Goal: Transaction & Acquisition: Purchase product/service

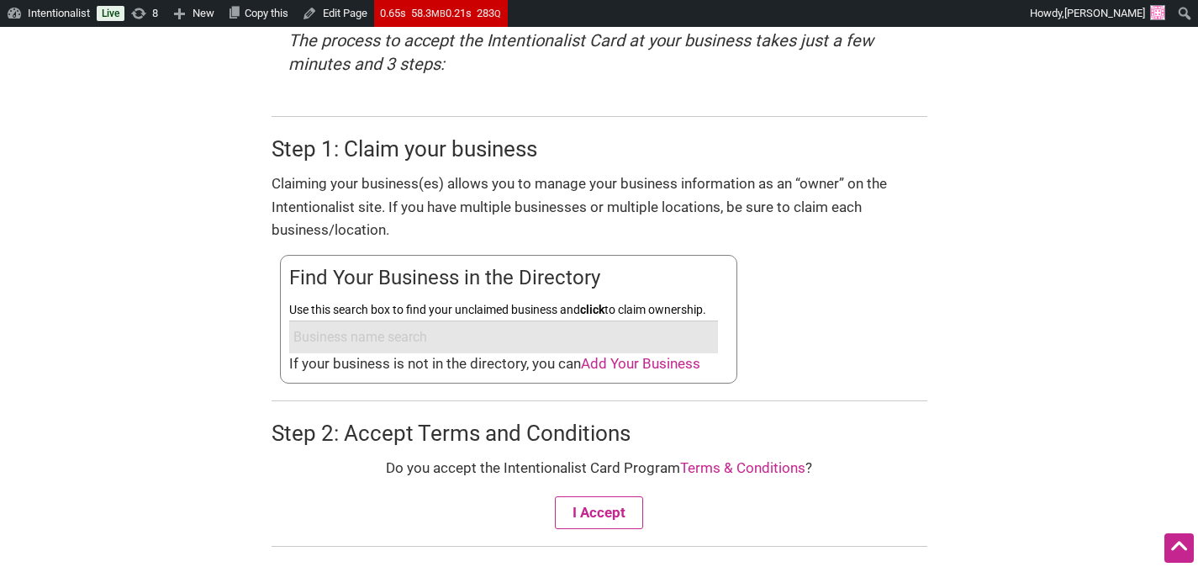
scroll to position [576, 0]
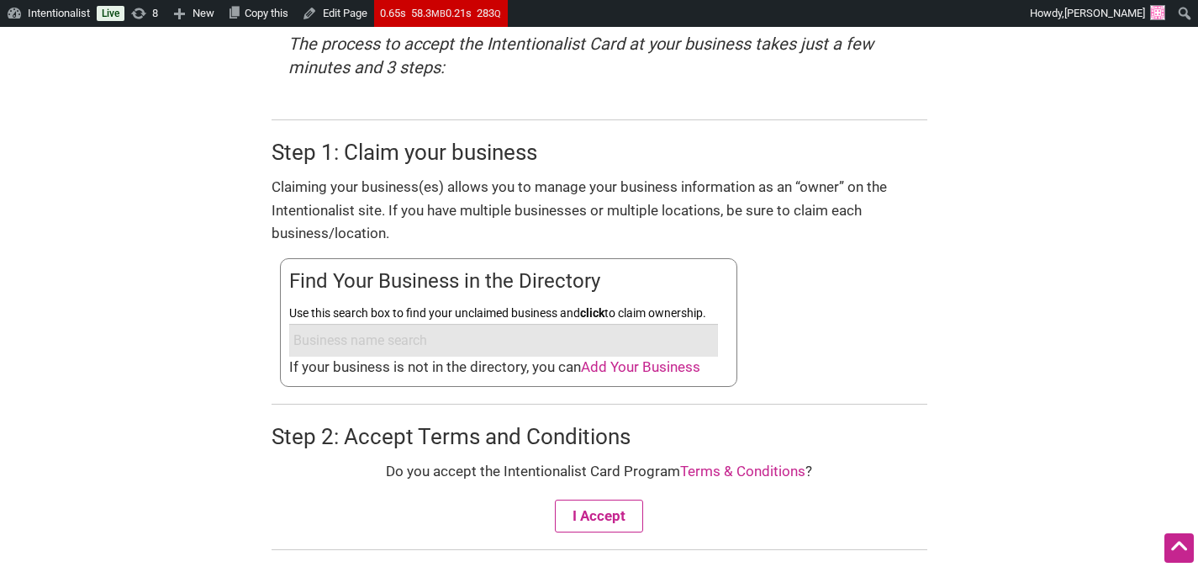
click at [461, 344] on input "Use this search box to find your unclaimed business and click to claim ownershi…" at bounding box center [503, 340] width 429 height 33
click at [482, 333] on input "Use this search box to find your unclaimed business and click to claim ownershi…" at bounding box center [503, 340] width 429 height 33
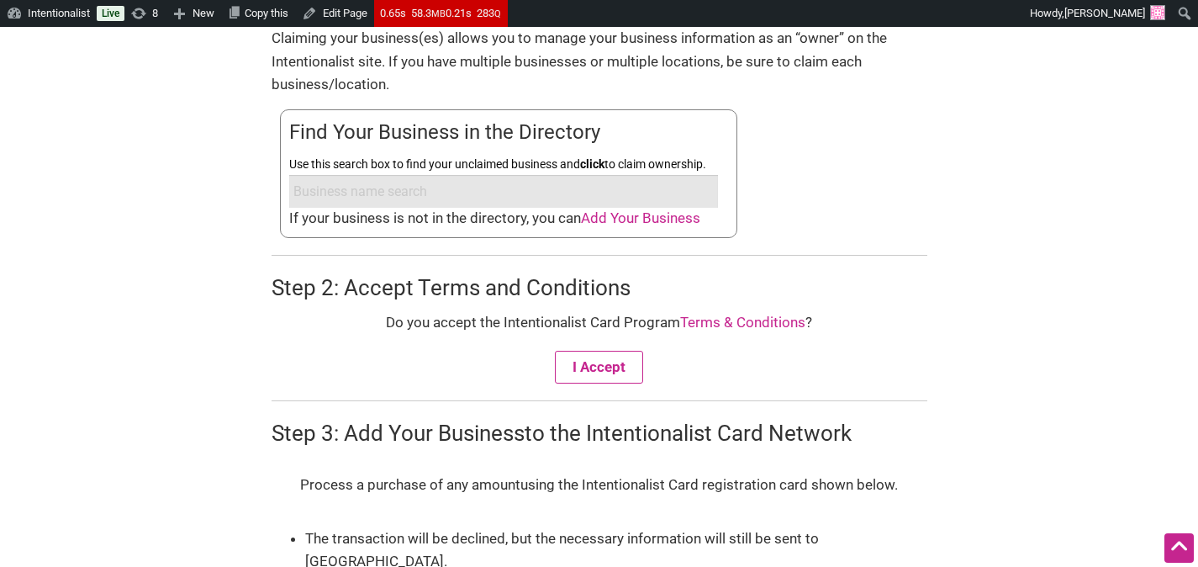
scroll to position [741, 0]
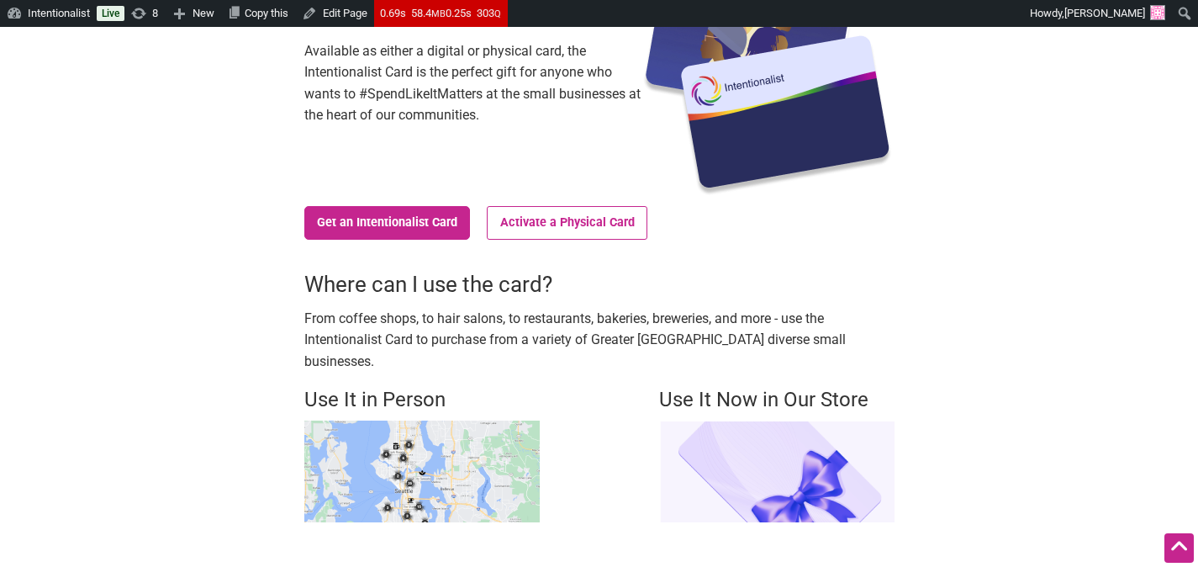
scroll to position [325, 0]
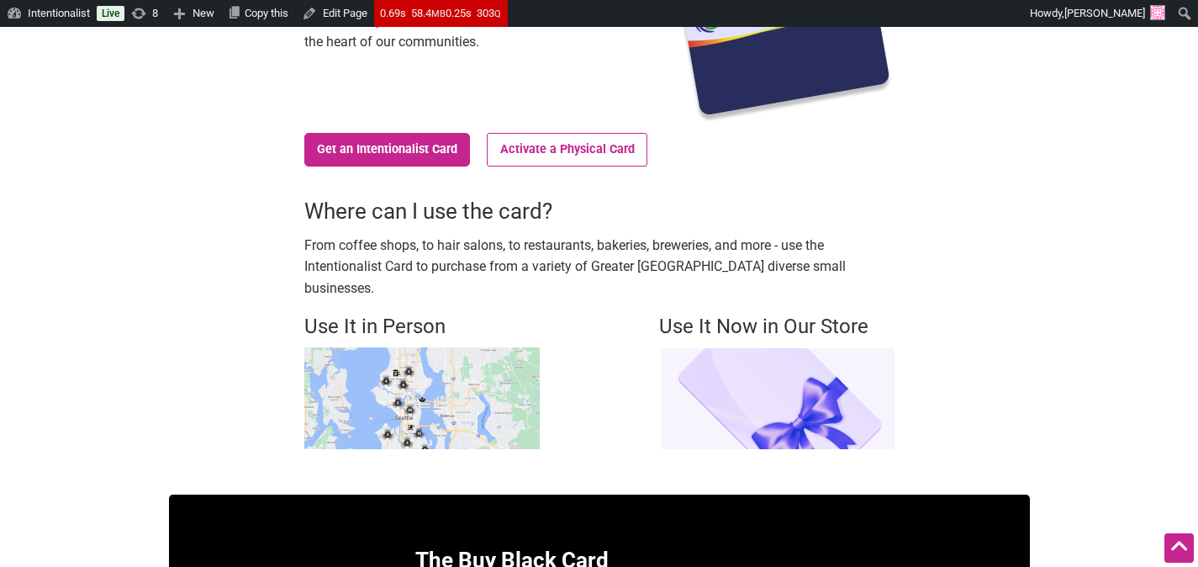
click at [402, 373] on img at bounding box center [421, 398] width 235 height 102
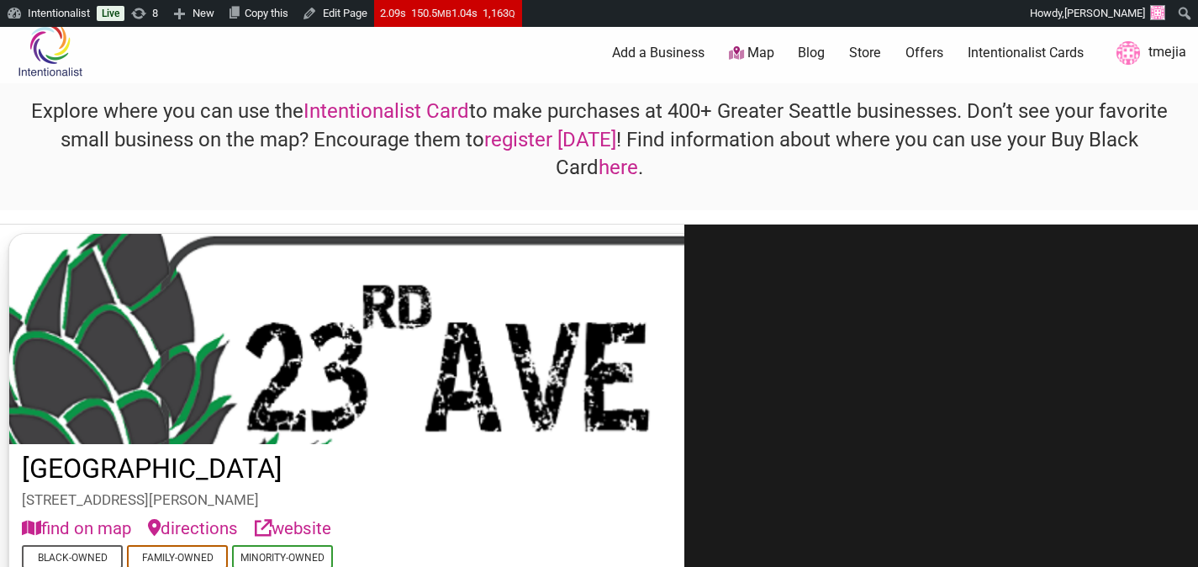
scroll to position [27, 0]
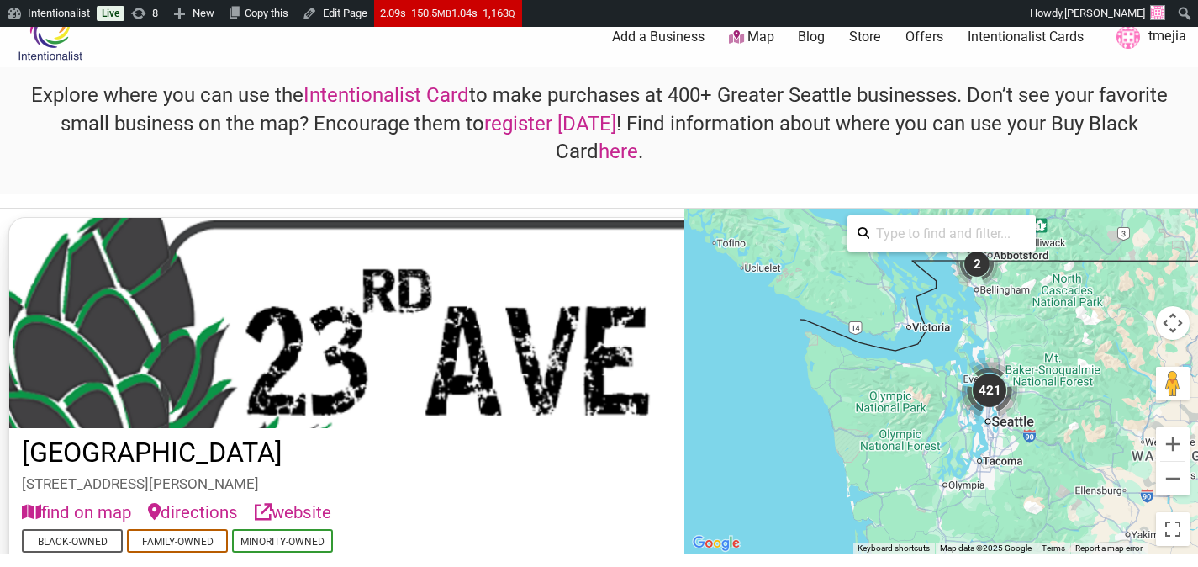
click at [987, 390] on div "421" at bounding box center [989, 390] width 67 height 67
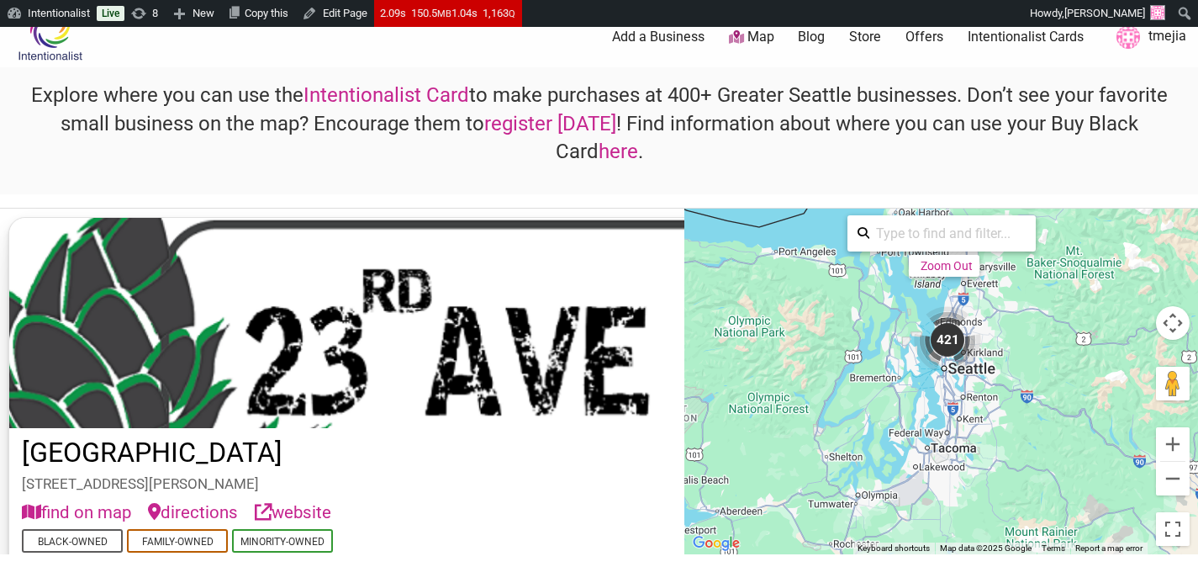
click at [946, 339] on div "421" at bounding box center [947, 339] width 67 height 67
click at [948, 339] on div "421" at bounding box center [947, 339] width 67 height 67
click at [1167, 441] on button "Zoom in" at bounding box center [1173, 444] width 34 height 34
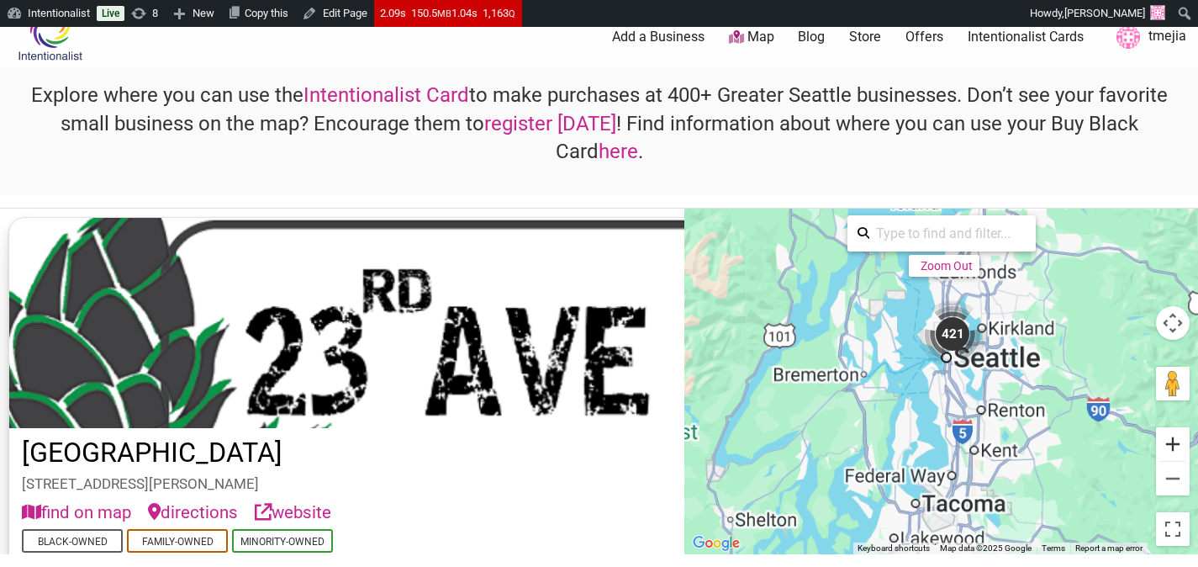
click at [1170, 441] on button "Zoom in" at bounding box center [1173, 444] width 34 height 34
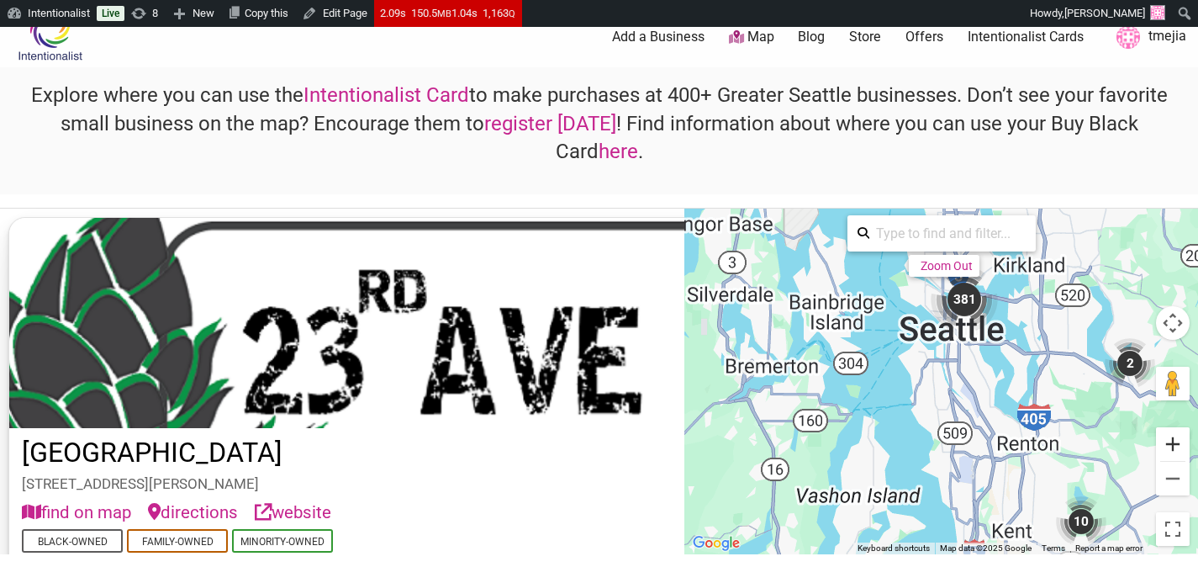
click at [1170, 441] on button "Zoom in" at bounding box center [1173, 444] width 34 height 34
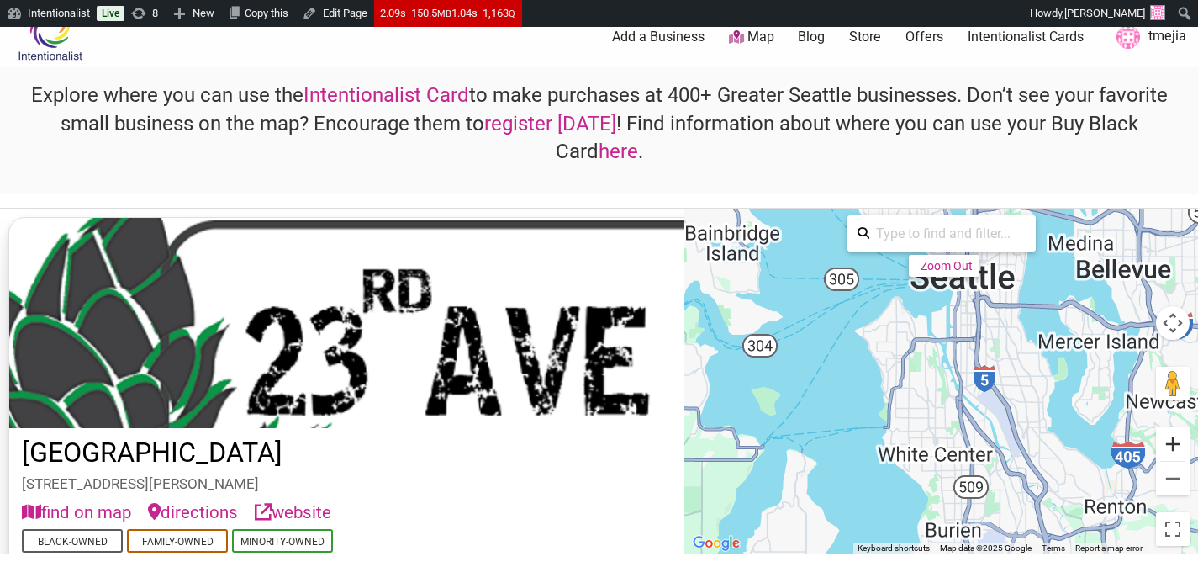
click at [1170, 441] on button "Zoom in" at bounding box center [1173, 444] width 34 height 34
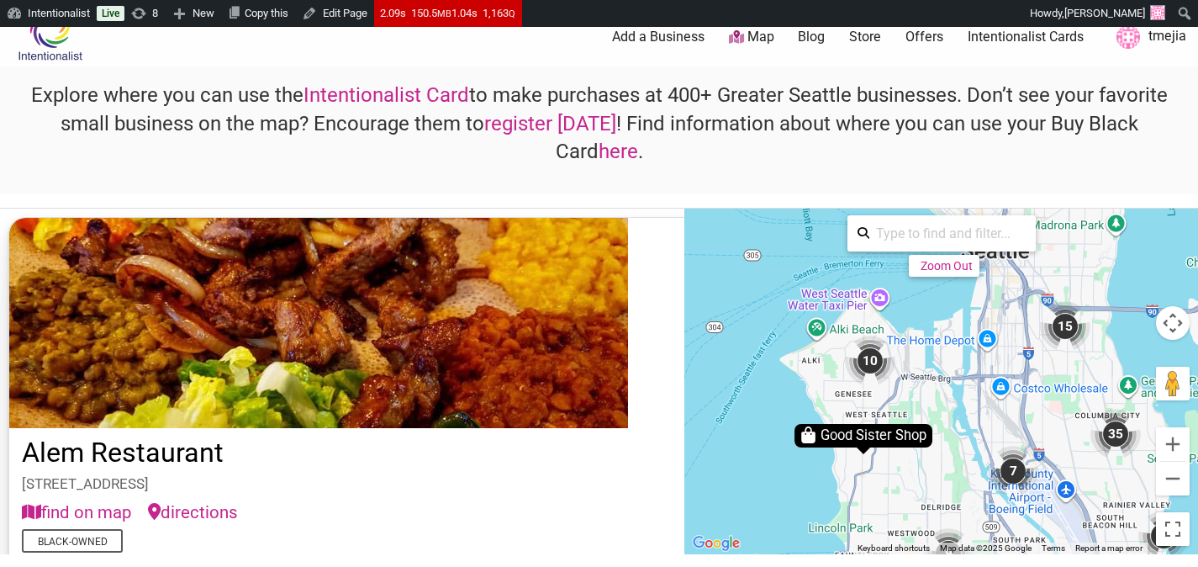
drag, startPoint x: 1027, startPoint y: 333, endPoint x: 1028, endPoint y: 471, distance: 137.9
click at [1028, 471] on div "To activate drag with keyboard, press Alt + Enter. Once in keyboard drag state,…" at bounding box center [941, 382] width 514 height 346
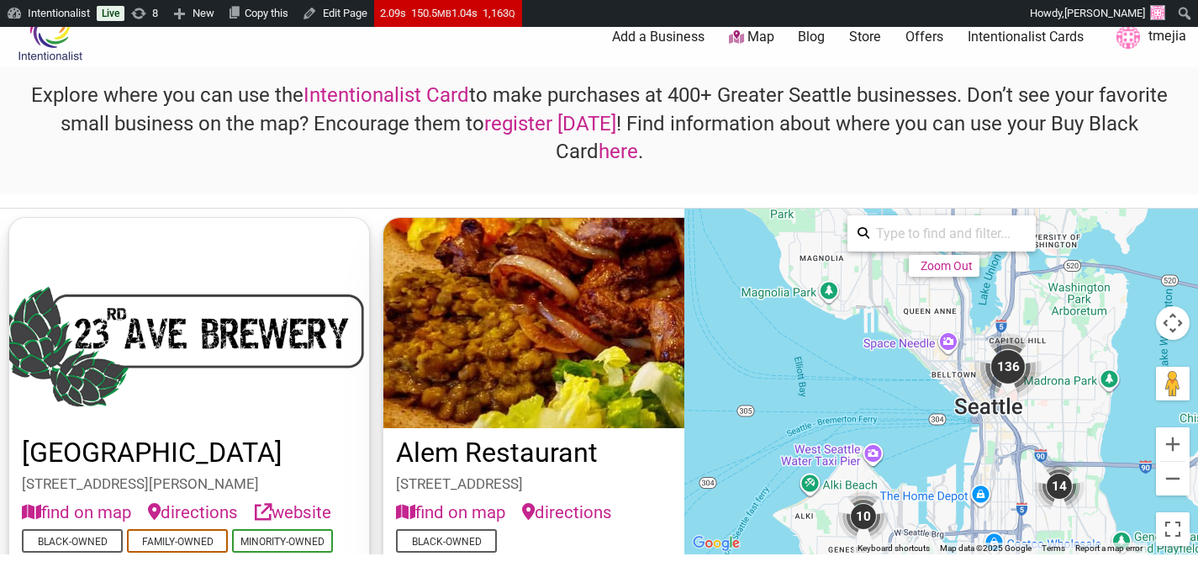
drag, startPoint x: 1003, startPoint y: 321, endPoint x: 1002, endPoint y: 452, distance: 130.3
click at [1003, 454] on div "To activate drag with keyboard, press Alt + Enter. Once in keyboard drag state,…" at bounding box center [941, 382] width 514 height 346
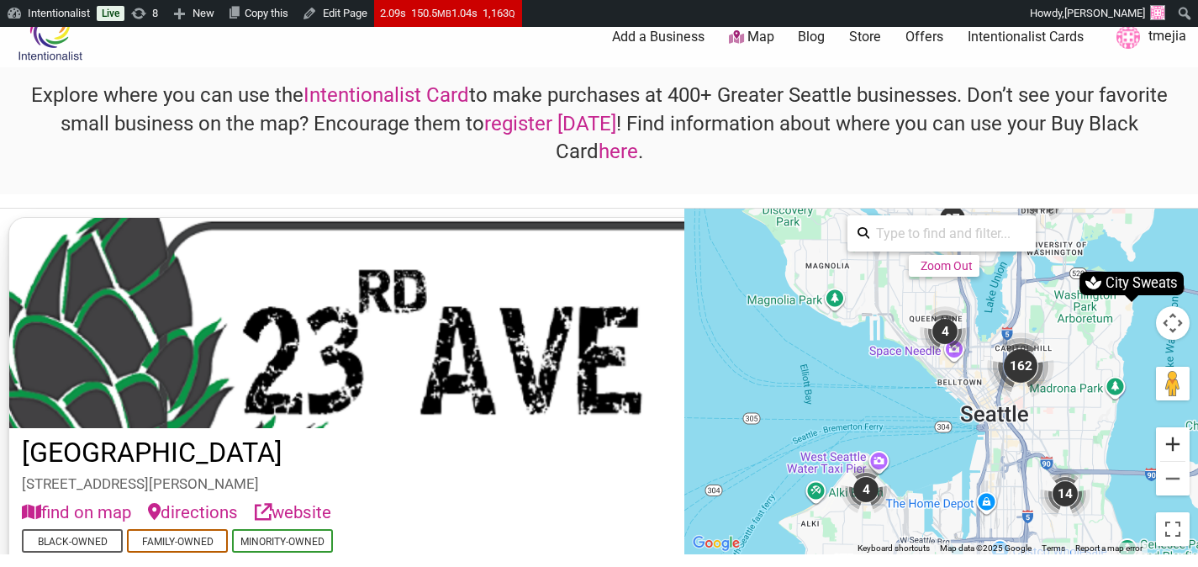
click at [1175, 450] on button "Zoom in" at bounding box center [1173, 444] width 34 height 34
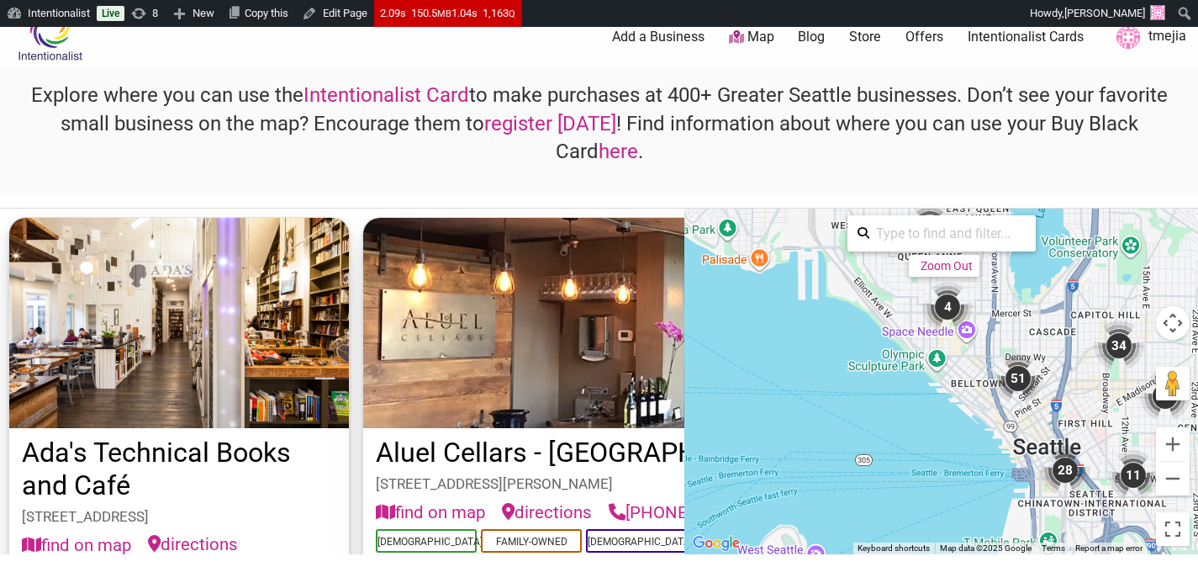
click at [984, 443] on div "To activate drag with keyboard, press Alt + Enter. Once in keyboard drag state,…" at bounding box center [941, 382] width 514 height 346
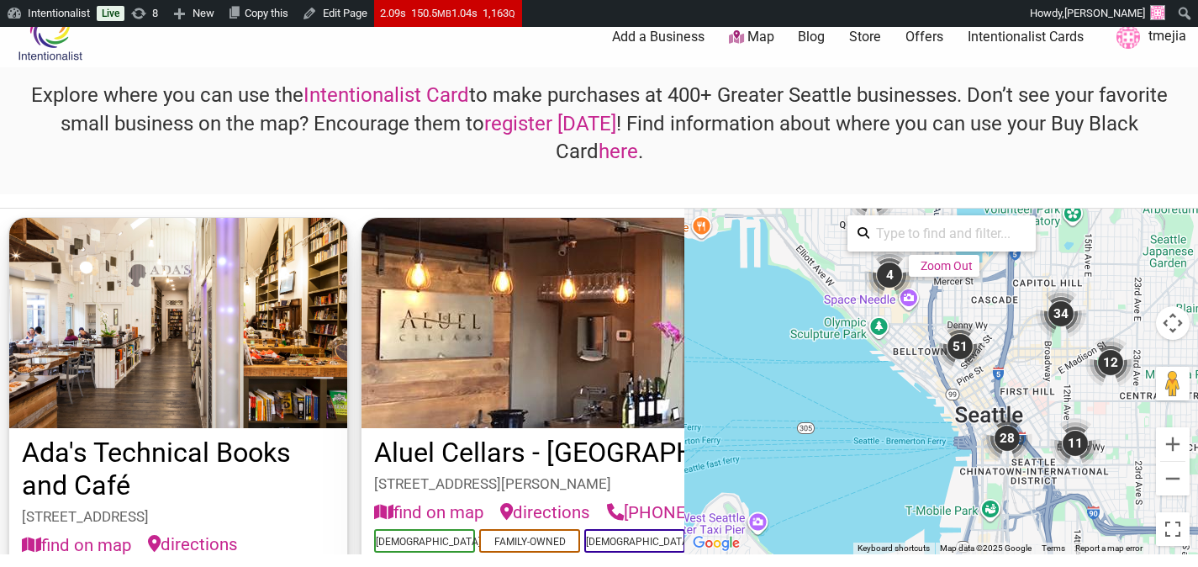
drag, startPoint x: 1027, startPoint y: 428, endPoint x: 965, endPoint y: 394, distance: 71.1
click at [965, 394] on div "To activate drag with keyboard, press Alt + Enter. Once in keyboard drag state,…" at bounding box center [941, 382] width 514 height 346
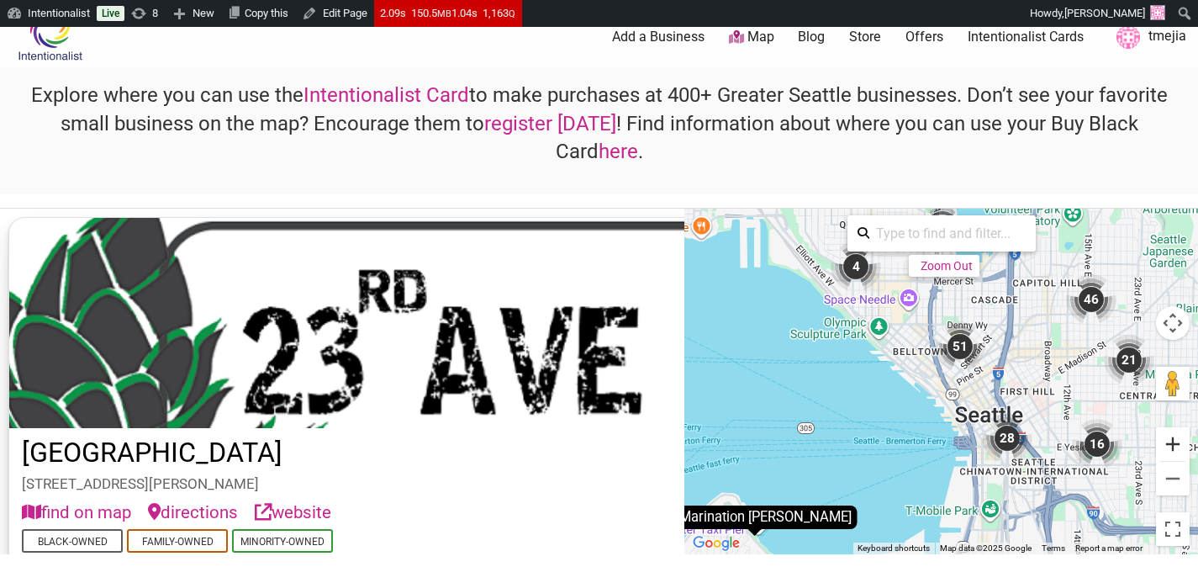
click at [1171, 448] on button "Zoom in" at bounding box center [1173, 444] width 34 height 34
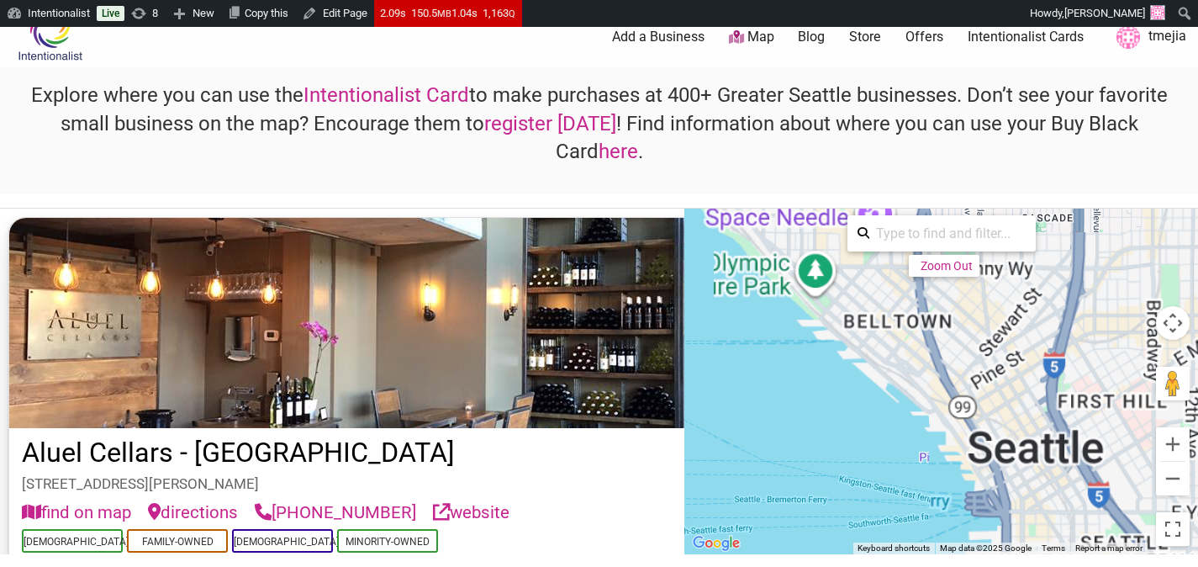
click at [1045, 406] on div "To activate drag with keyboard, press Alt + Enter. Once in keyboard drag state,…" at bounding box center [941, 382] width 514 height 346
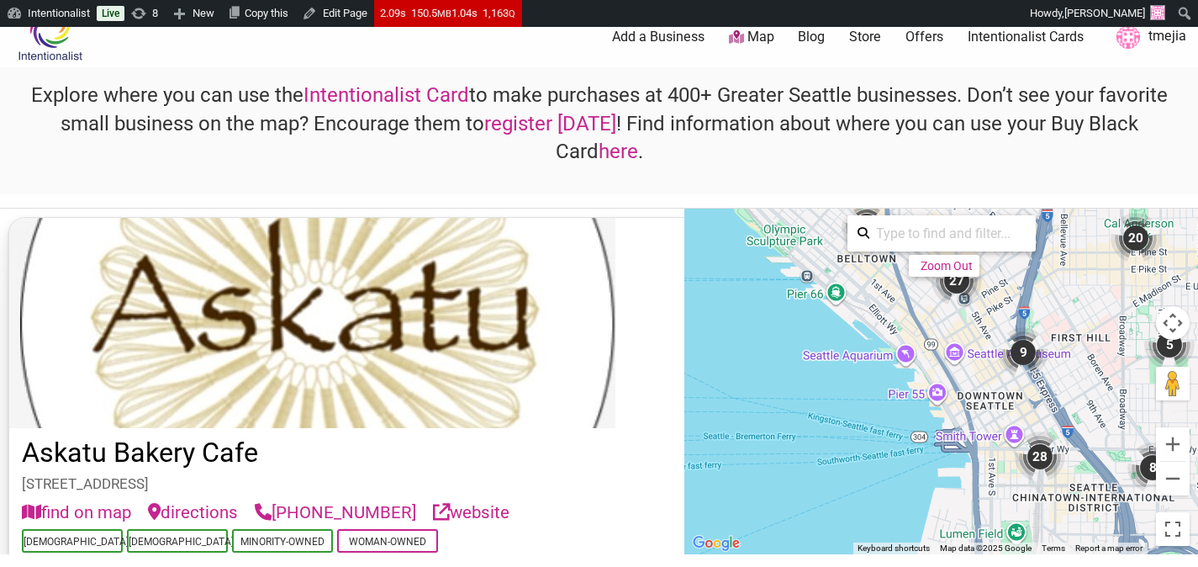
drag, startPoint x: 1063, startPoint y: 419, endPoint x: 955, endPoint y: 359, distance: 123.1
click at [955, 359] on div "To activate drag with keyboard, press Alt + Enter. Once in keyboard drag state,…" at bounding box center [941, 382] width 514 height 346
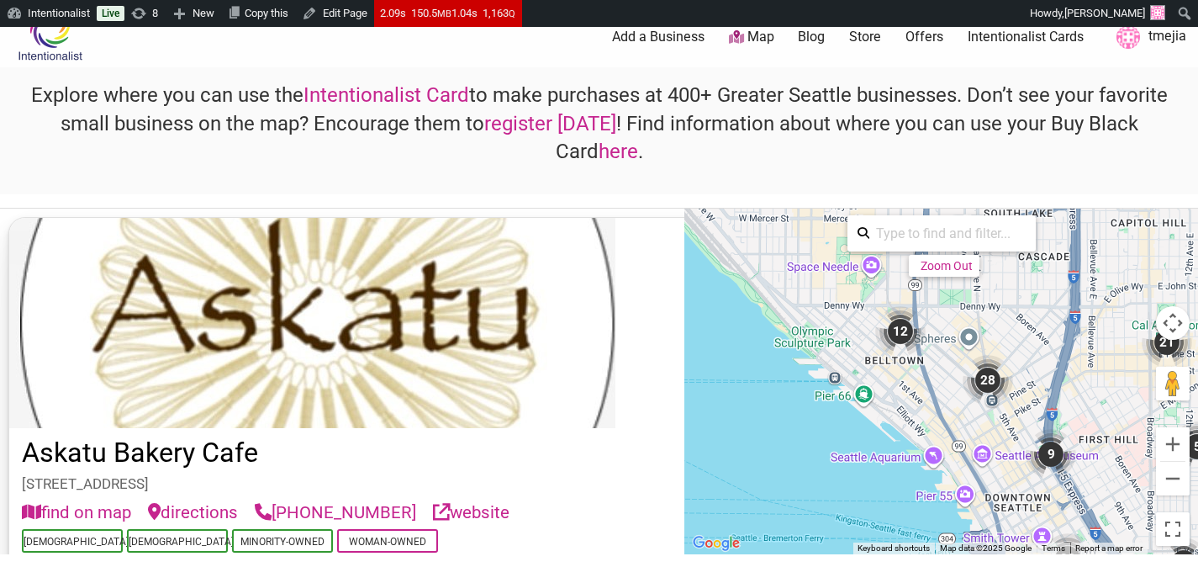
drag, startPoint x: 1050, startPoint y: 378, endPoint x: 1080, endPoint y: 478, distance: 104.3
click at [1080, 478] on div "To activate drag with keyboard, press Alt + Enter. Once in keyboard drag state,…" at bounding box center [941, 382] width 514 height 346
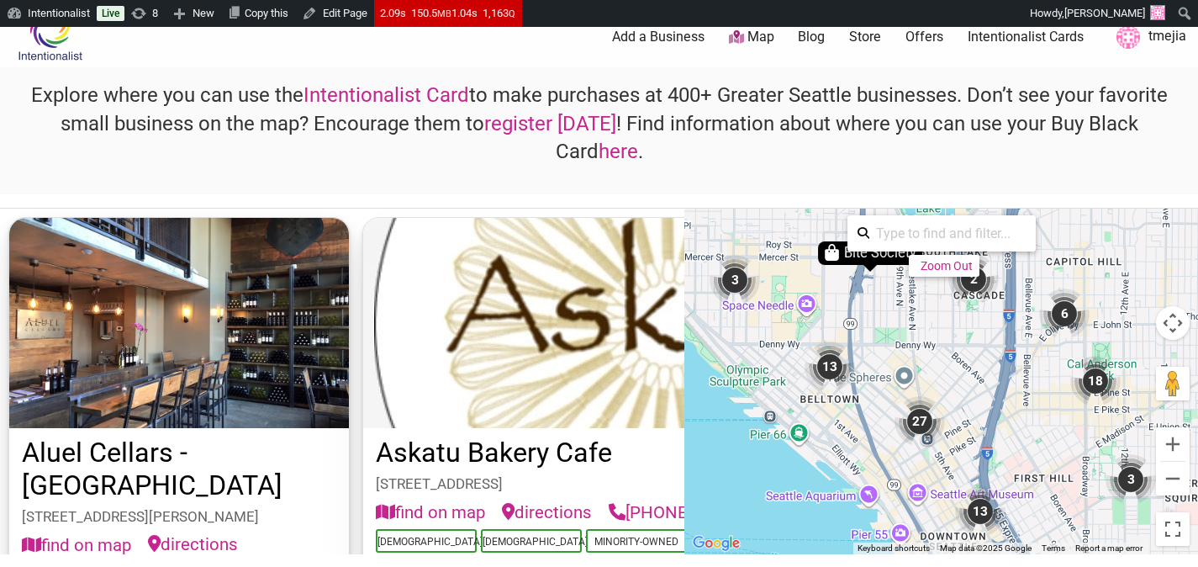
drag, startPoint x: 1082, startPoint y: 389, endPoint x: 1016, endPoint y: 430, distance: 77.7
click at [1017, 428] on div "To activate drag with keyboard, press Alt + Enter. Once in keyboard drag state,…" at bounding box center [941, 382] width 514 height 346
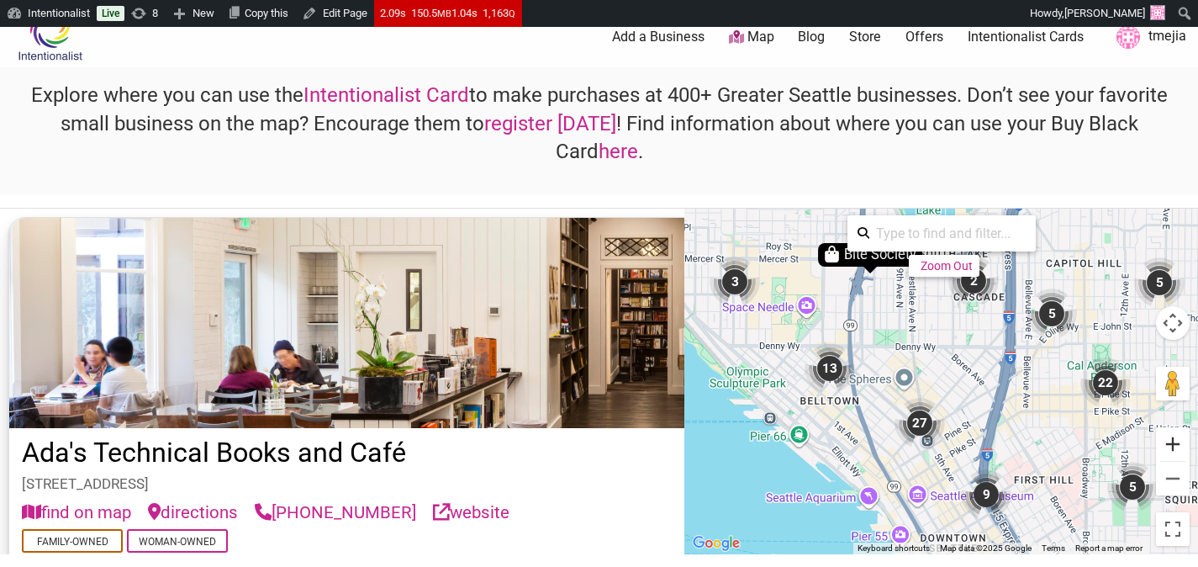
click at [1172, 431] on button "Zoom in" at bounding box center [1173, 444] width 34 height 34
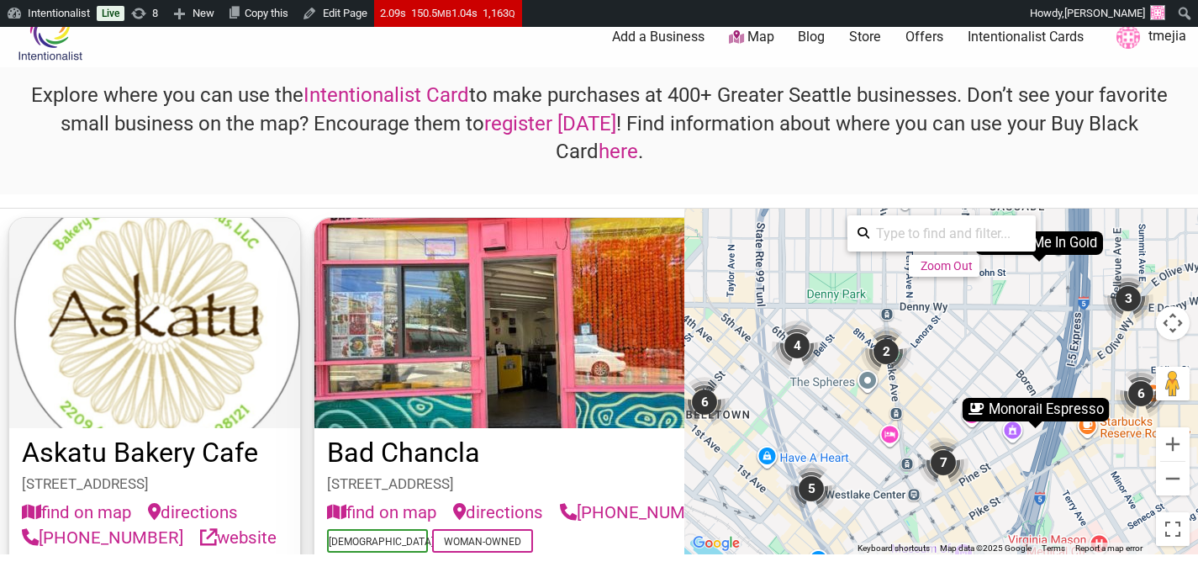
click at [981, 429] on div "To activate drag with keyboard, press Alt + Enter. Once in keyboard drag state,…" at bounding box center [941, 382] width 514 height 346
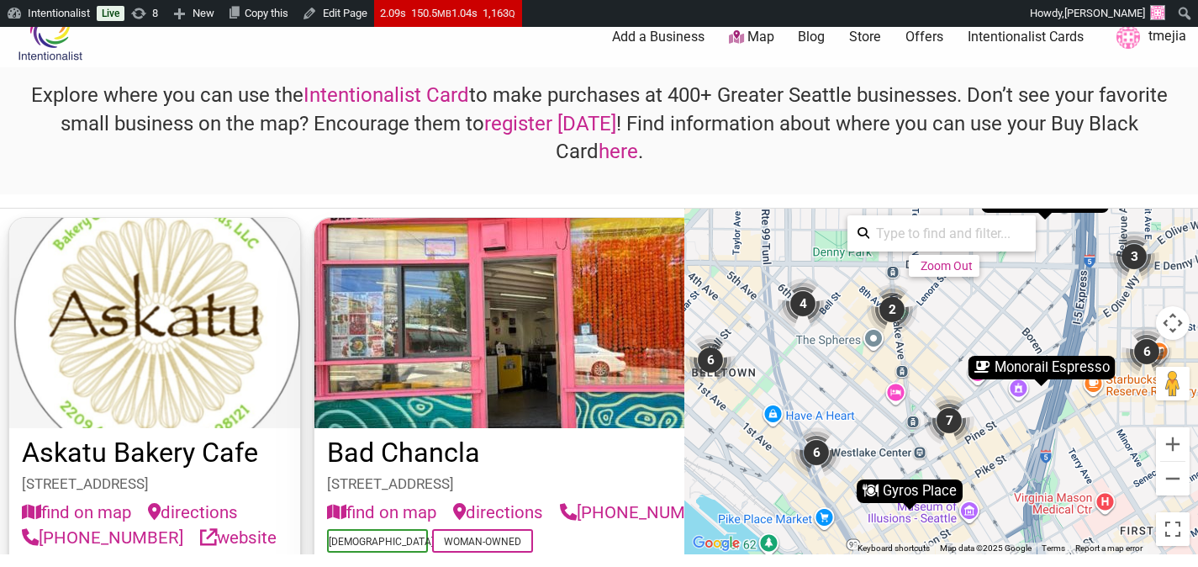
drag, startPoint x: 995, startPoint y: 489, endPoint x: 1003, endPoint y: 440, distance: 50.3
click at [1003, 440] on div "To activate drag with keyboard, press Alt + Enter. Once in keyboard drag state,…" at bounding box center [941, 382] width 514 height 346
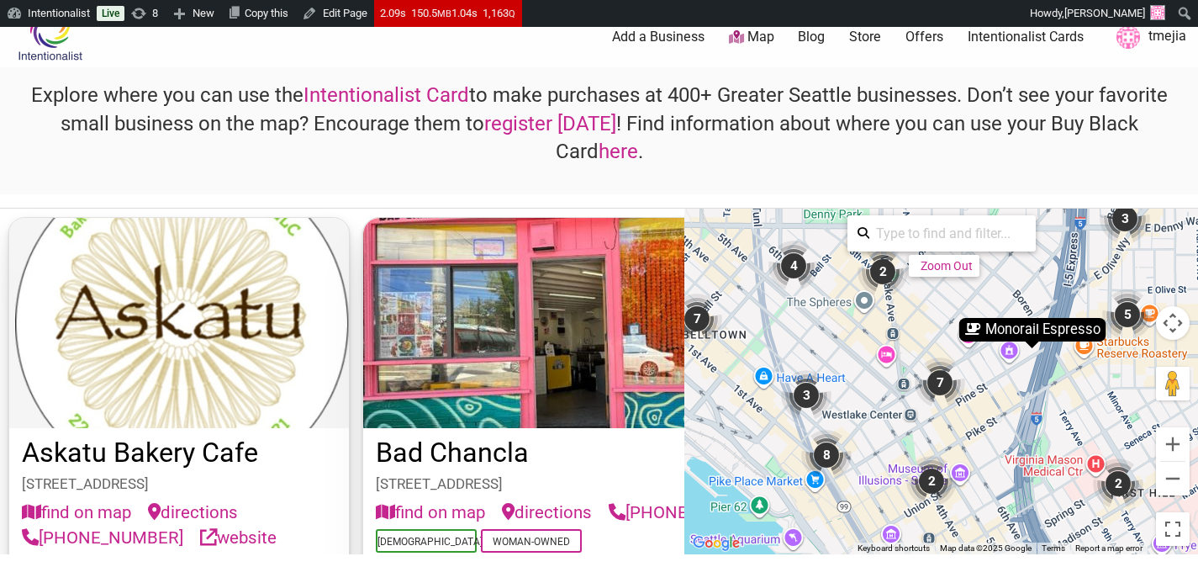
drag, startPoint x: 1027, startPoint y: 445, endPoint x: 1015, endPoint y: 412, distance: 34.8
click at [1015, 412] on div "To activate drag with keyboard, press Alt + Enter. Once in keyboard drag state,…" at bounding box center [941, 382] width 514 height 346
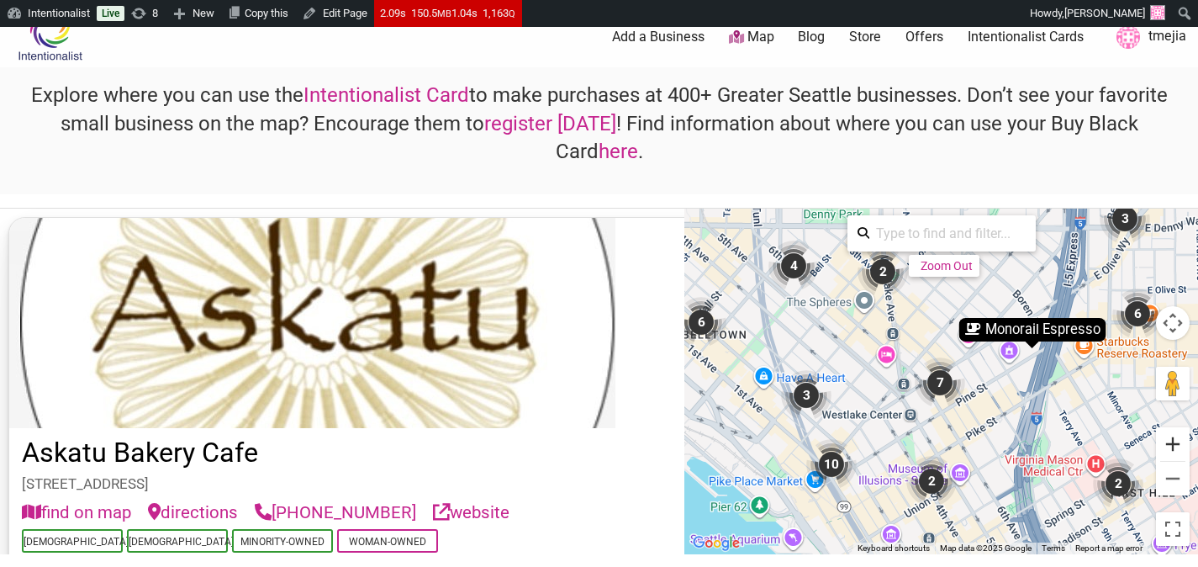
click at [1173, 441] on button "Zoom in" at bounding box center [1173, 444] width 34 height 34
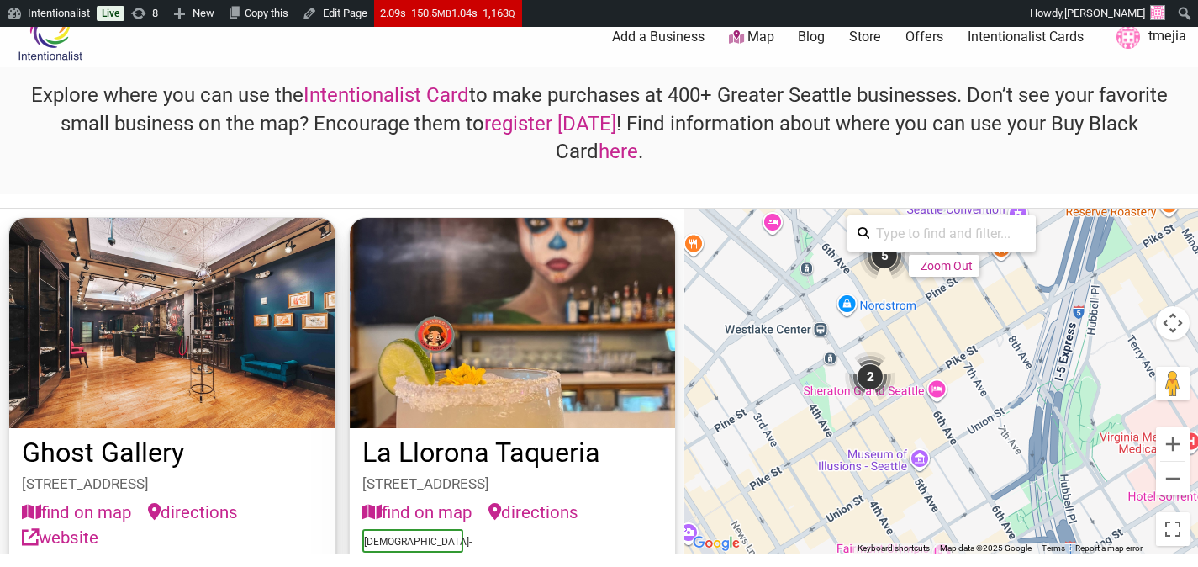
drag, startPoint x: 1034, startPoint y: 443, endPoint x: 975, endPoint y: 325, distance: 131.6
click at [975, 325] on div "To activate drag with keyboard, press Alt + Enter. Once in keyboard drag state,…" at bounding box center [941, 382] width 514 height 346
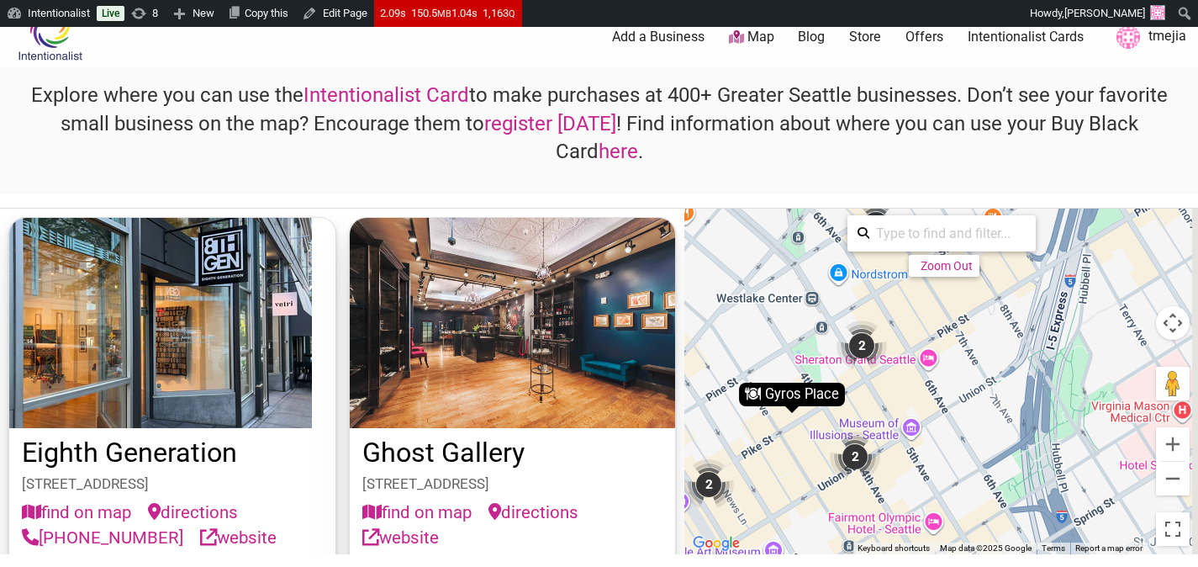
drag, startPoint x: 1030, startPoint y: 489, endPoint x: 1022, endPoint y: 410, distance: 79.5
click at [1002, 403] on div "To activate drag with keyboard, press Alt + Enter. Once in keyboard drag state,…" at bounding box center [941, 382] width 514 height 346
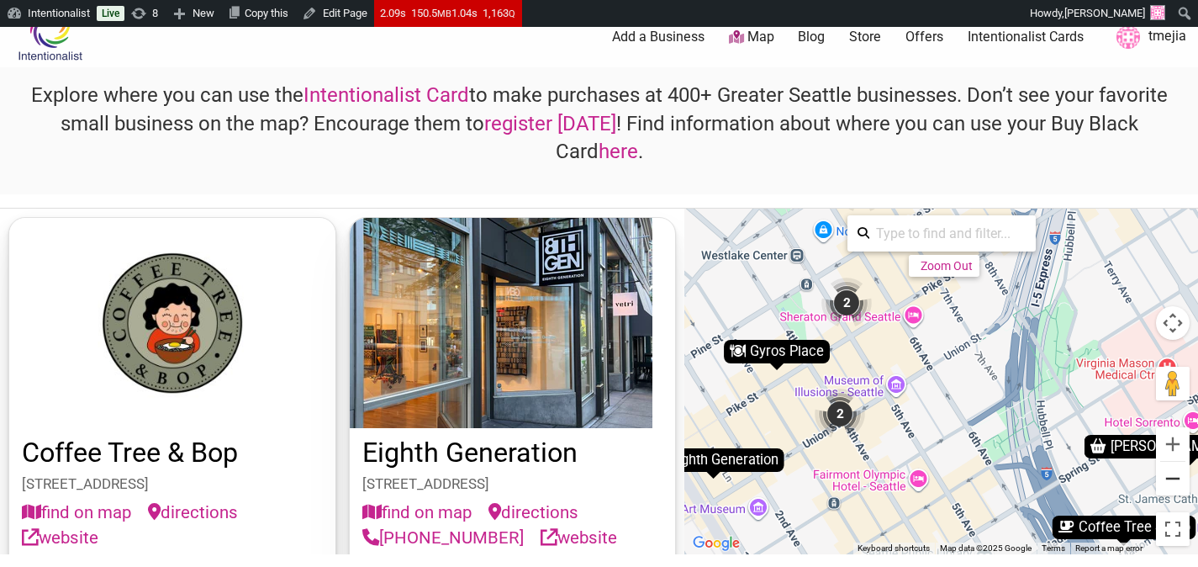
click at [1177, 488] on button "Zoom out" at bounding box center [1173, 479] width 34 height 34
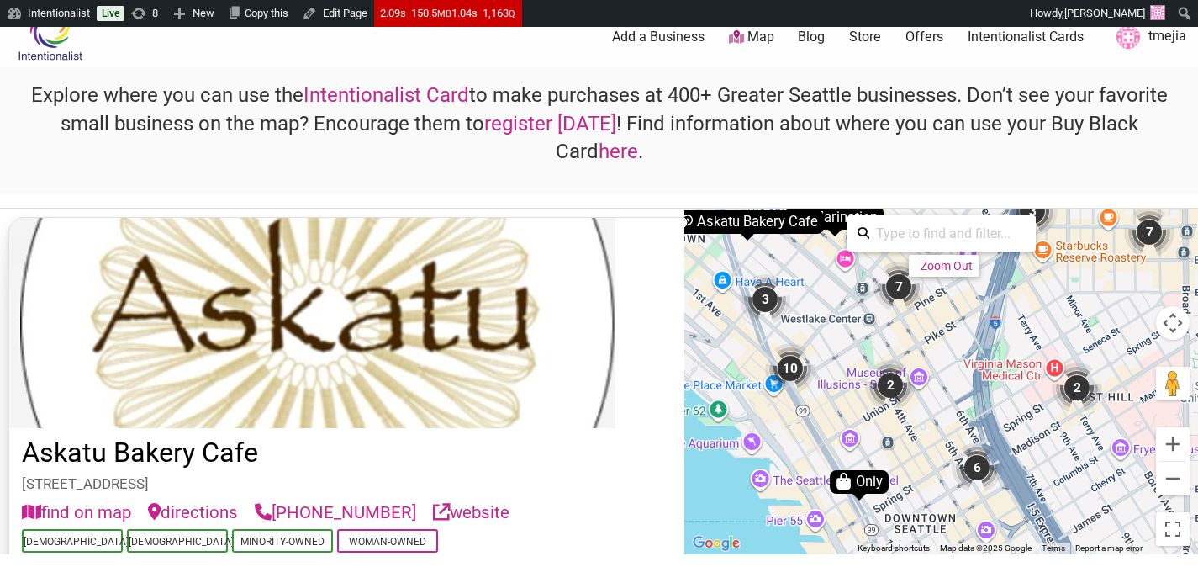
click at [931, 421] on div "To navigate, press the arrow keys. To activate drag with keyboard, press Alt + …" at bounding box center [941, 382] width 514 height 346
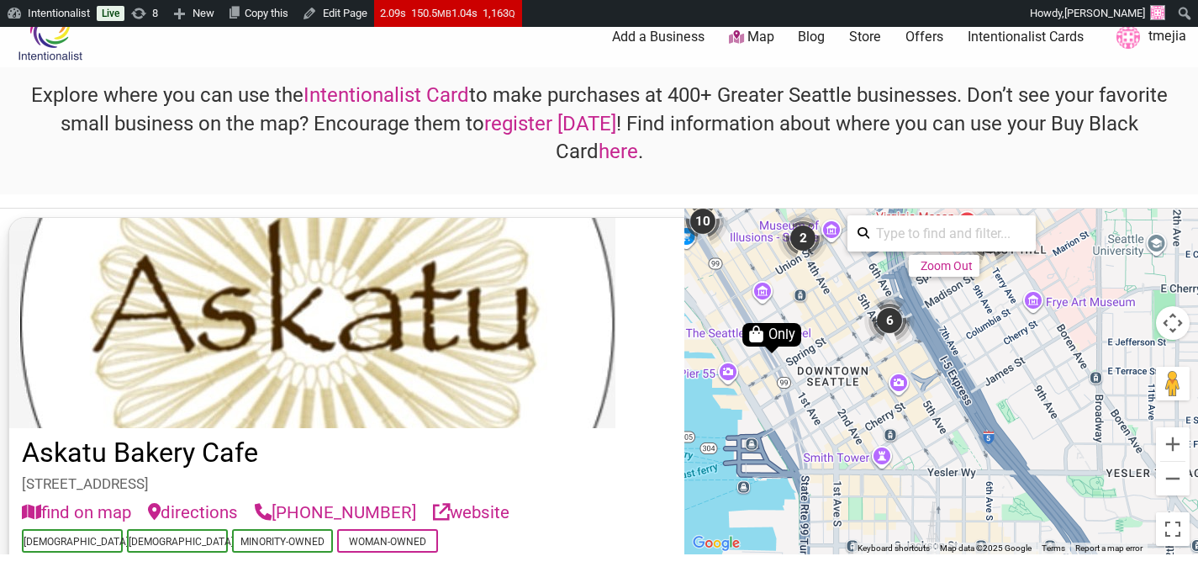
drag, startPoint x: 1039, startPoint y: 484, endPoint x: 1015, endPoint y: 413, distance: 75.5
click at [943, 336] on div "To activate drag with keyboard, press Alt + Enter. Once in keyboard drag state,…" at bounding box center [941, 382] width 514 height 346
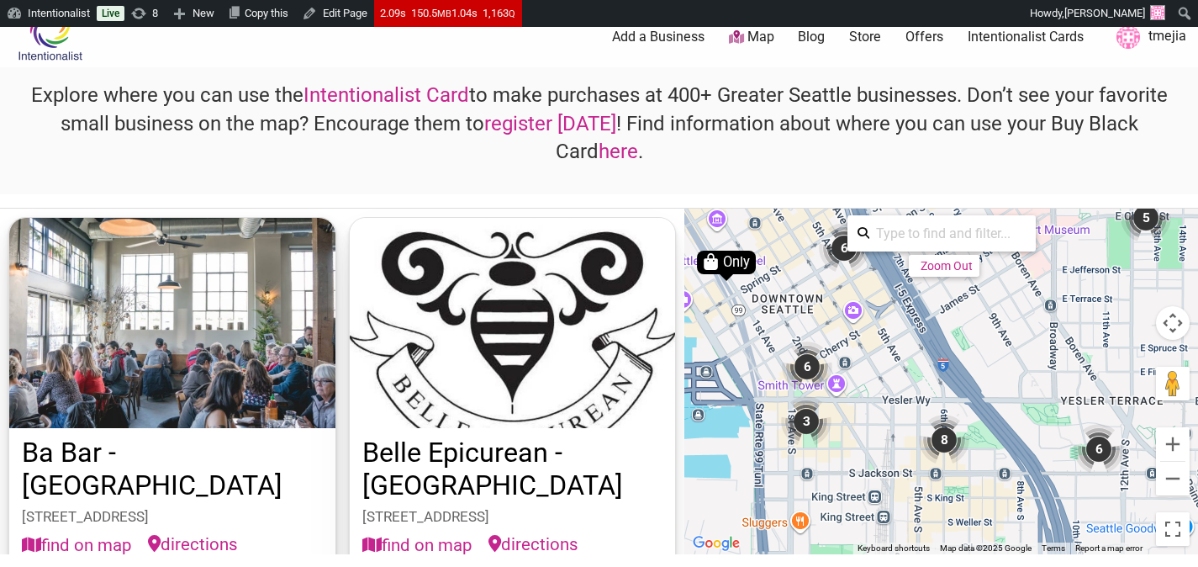
drag, startPoint x: 1027, startPoint y: 408, endPoint x: 991, endPoint y: 339, distance: 77.9
click at [991, 339] on div "To activate drag with keyboard, press Alt + Enter. Once in keyboard drag state,…" at bounding box center [941, 382] width 514 height 346
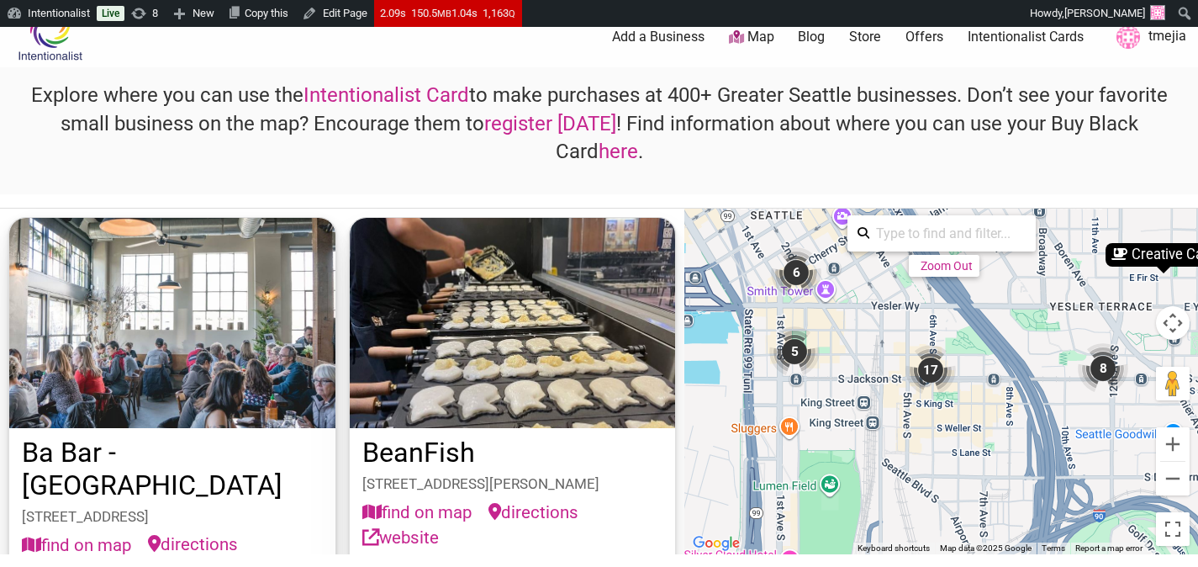
drag, startPoint x: 1003, startPoint y: 471, endPoint x: 1156, endPoint y: 472, distance: 153.0
click at [995, 378] on div "To activate drag with keyboard, press Alt + Enter. Once in keyboard drag state,…" at bounding box center [941, 382] width 514 height 346
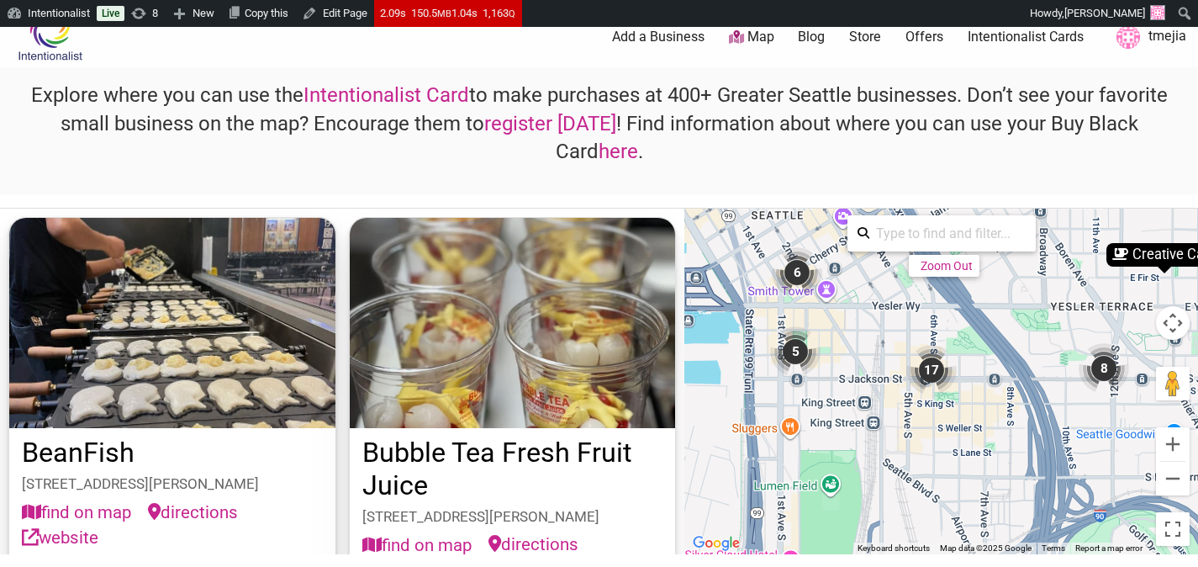
click at [791, 353] on div "5" at bounding box center [795, 351] width 50 height 50
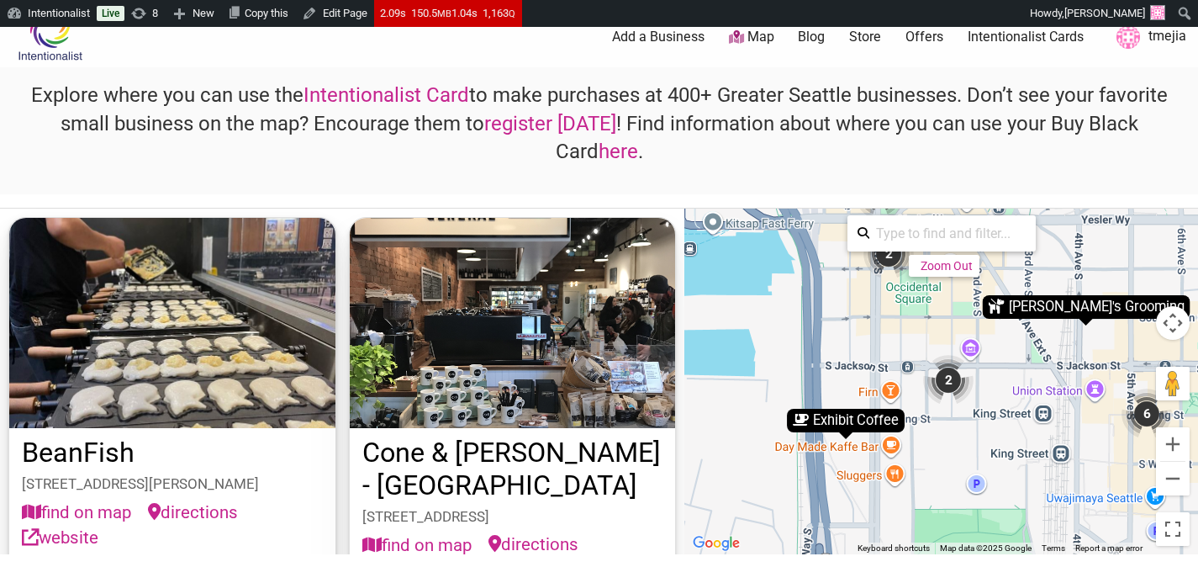
drag, startPoint x: 1017, startPoint y: 436, endPoint x: 977, endPoint y: 398, distance: 55.9
click at [977, 398] on div "To navigate, press the arrow keys. To activate drag with keyboard, press Alt + …" at bounding box center [941, 382] width 514 height 346
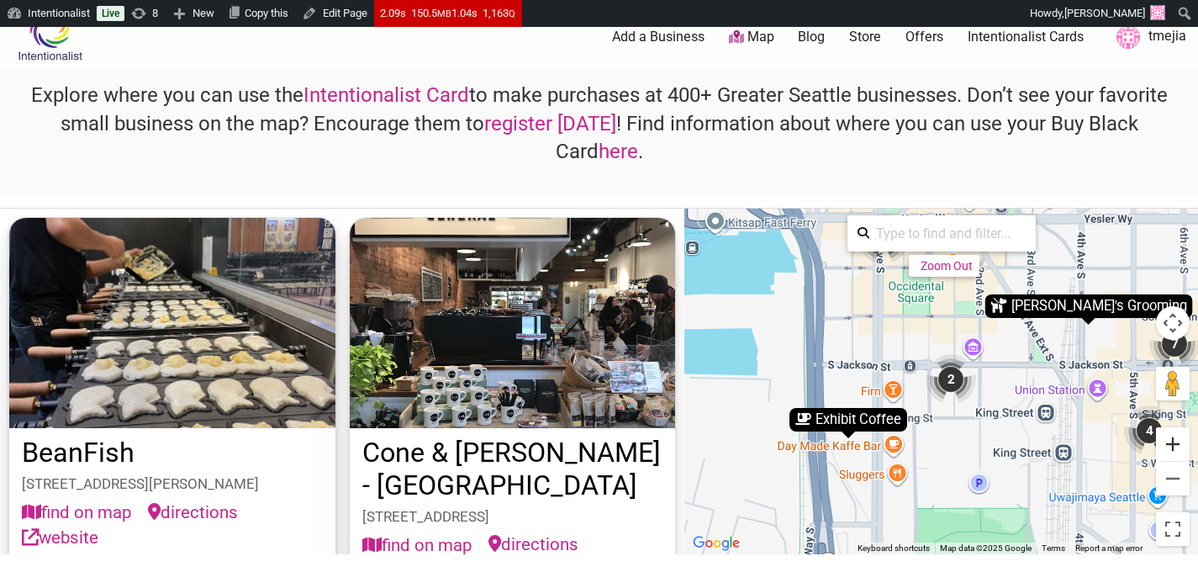
click at [1168, 439] on button "Zoom in" at bounding box center [1173, 444] width 34 height 34
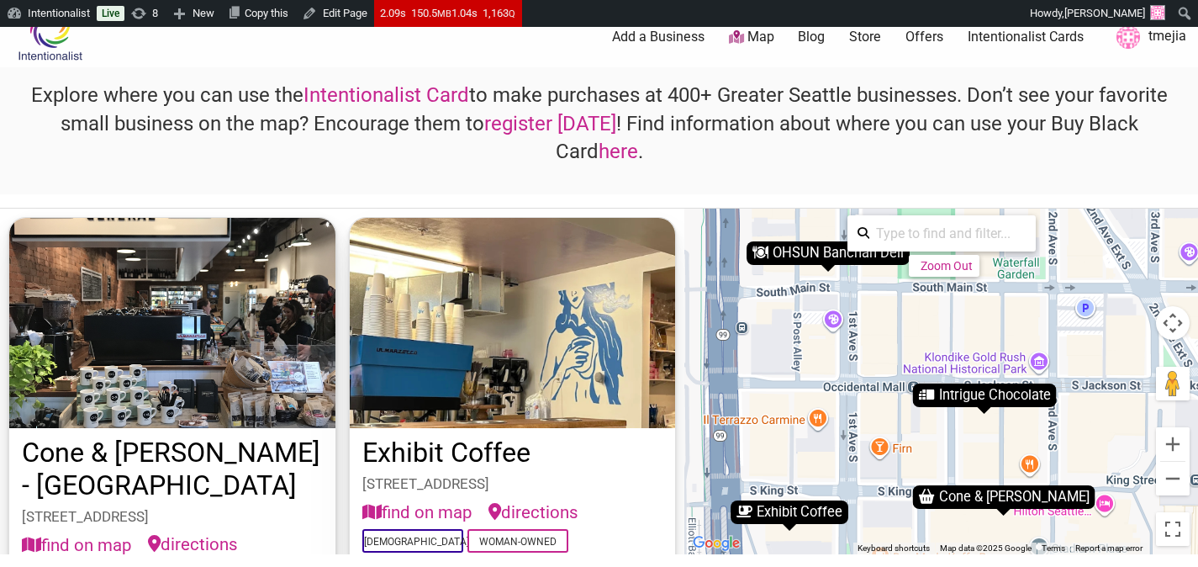
drag, startPoint x: 1044, startPoint y: 416, endPoint x: 1080, endPoint y: 453, distance: 51.7
click at [1080, 453] on div "To navigate, press the arrow keys. To activate drag with keyboard, press Alt + …" at bounding box center [941, 382] width 514 height 346
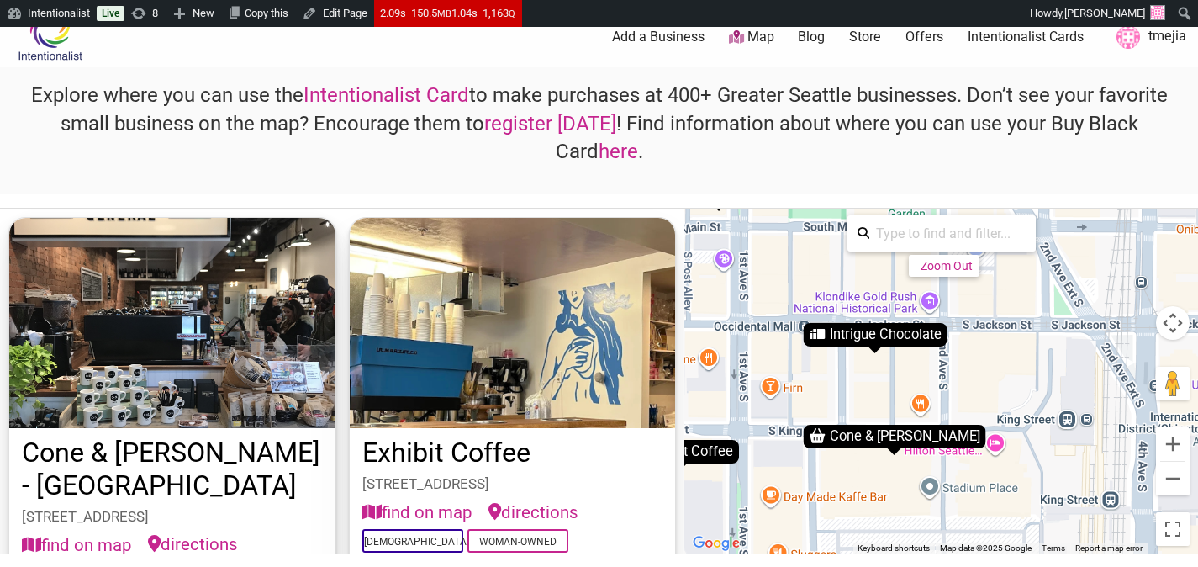
drag, startPoint x: 880, startPoint y: 335, endPoint x: 775, endPoint y: 281, distance: 118.1
click at [769, 275] on div "To navigate, press the arrow keys. To activate drag with keyboard, press Alt + …" at bounding box center [941, 382] width 514 height 346
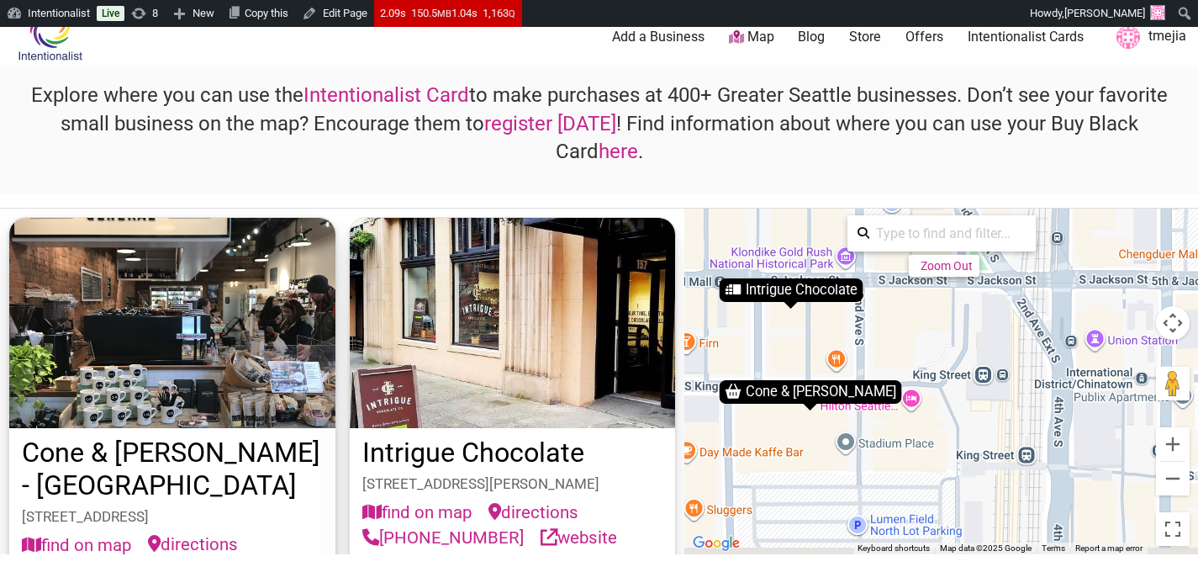
drag, startPoint x: 1002, startPoint y: 457, endPoint x: 864, endPoint y: 415, distance: 144.2
click at [862, 414] on div "To navigate, press the arrow keys. To activate drag with keyboard, press Alt + …" at bounding box center [941, 382] width 514 height 346
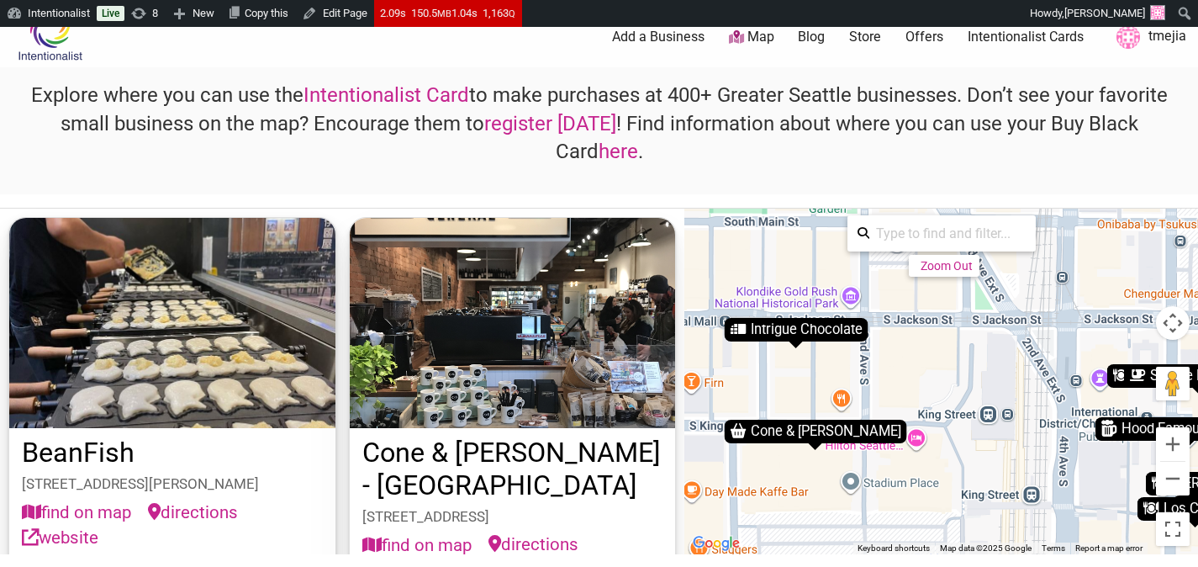
drag, startPoint x: 1054, startPoint y: 473, endPoint x: 1043, endPoint y: 470, distance: 12.2
click at [1046, 471] on div "To navigate, press the arrow keys. To activate drag with keyboard, press Alt + …" at bounding box center [941, 382] width 514 height 346
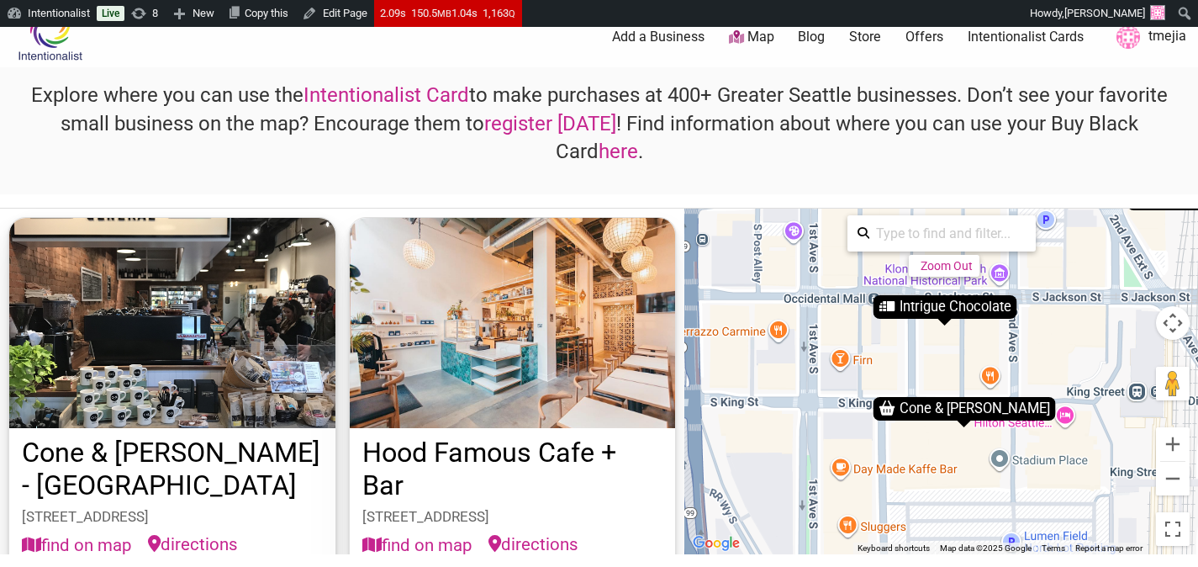
drag, startPoint x: 959, startPoint y: 468, endPoint x: 1112, endPoint y: 443, distance: 154.3
click at [1112, 443] on div "To navigate, press the arrow keys. To activate drag with keyboard, press Alt + …" at bounding box center [941, 382] width 514 height 346
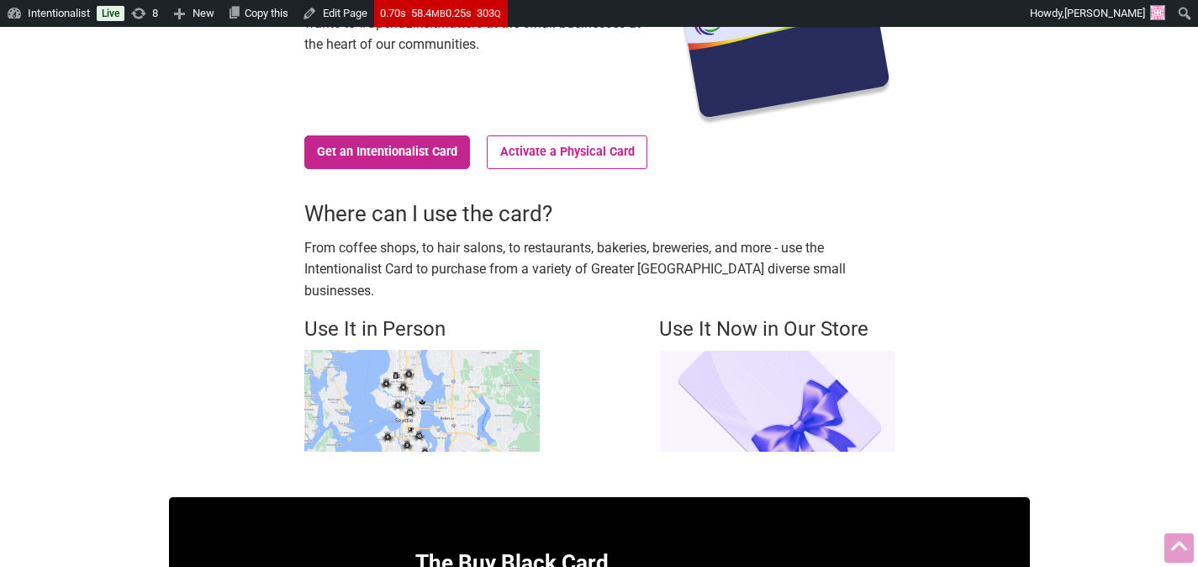
scroll to position [322, 0]
click at [760, 378] on img at bounding box center [776, 401] width 235 height 102
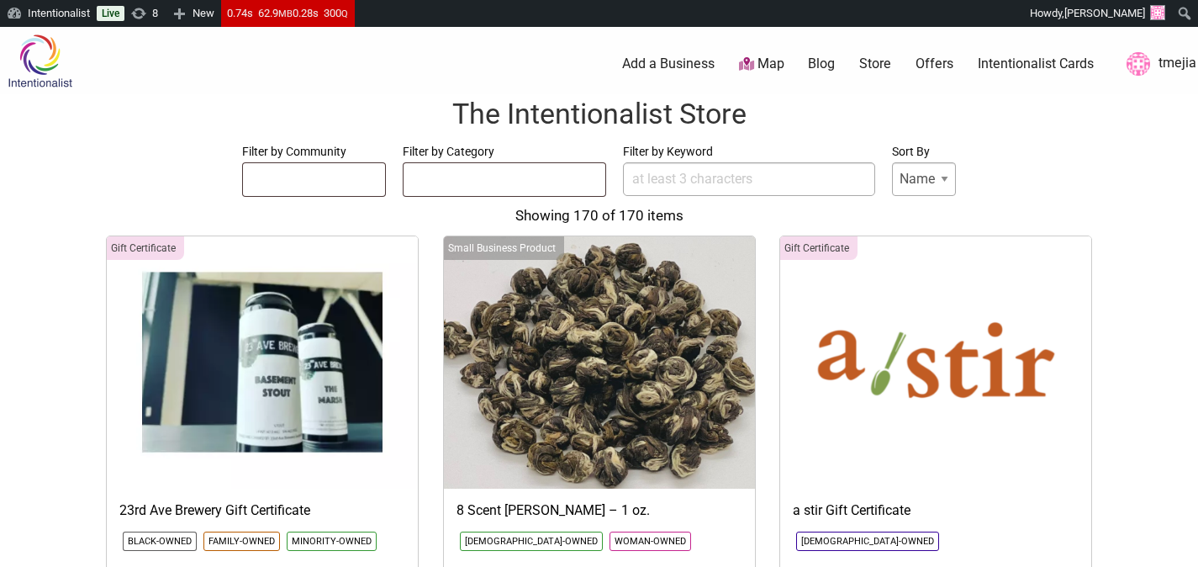
select select
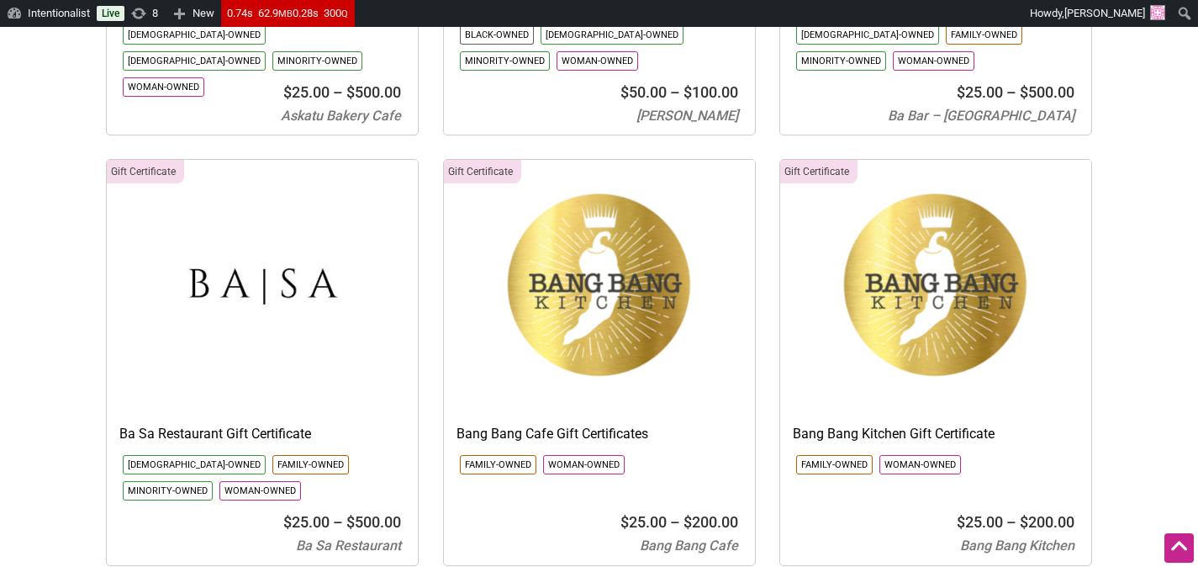
scroll to position [1946, 0]
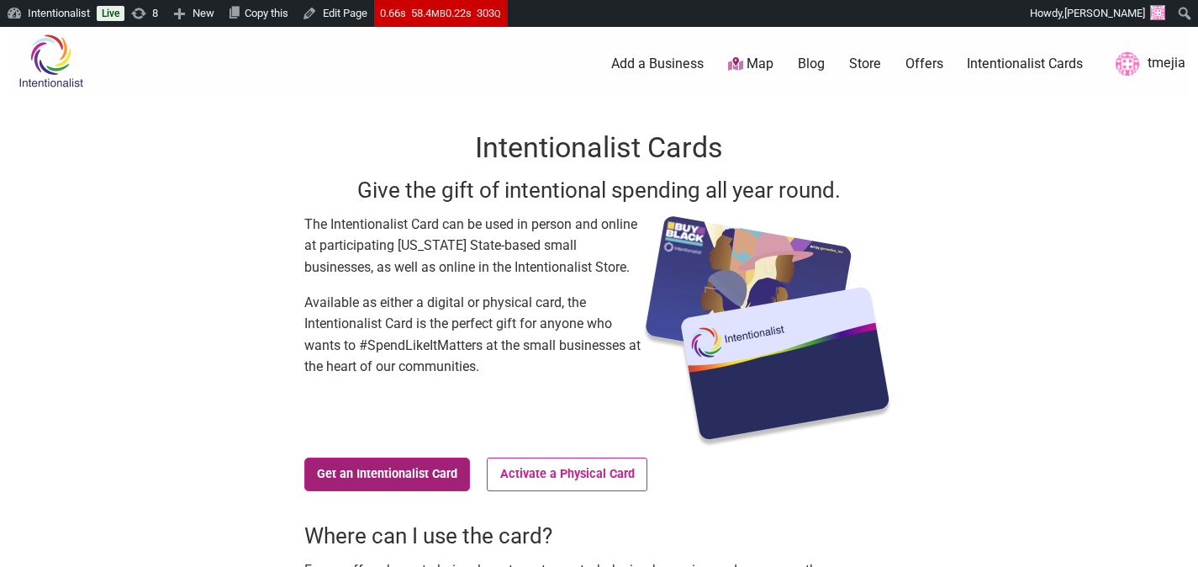
click at [383, 478] on link "Get an Intentionalist Card" at bounding box center [387, 474] width 166 height 34
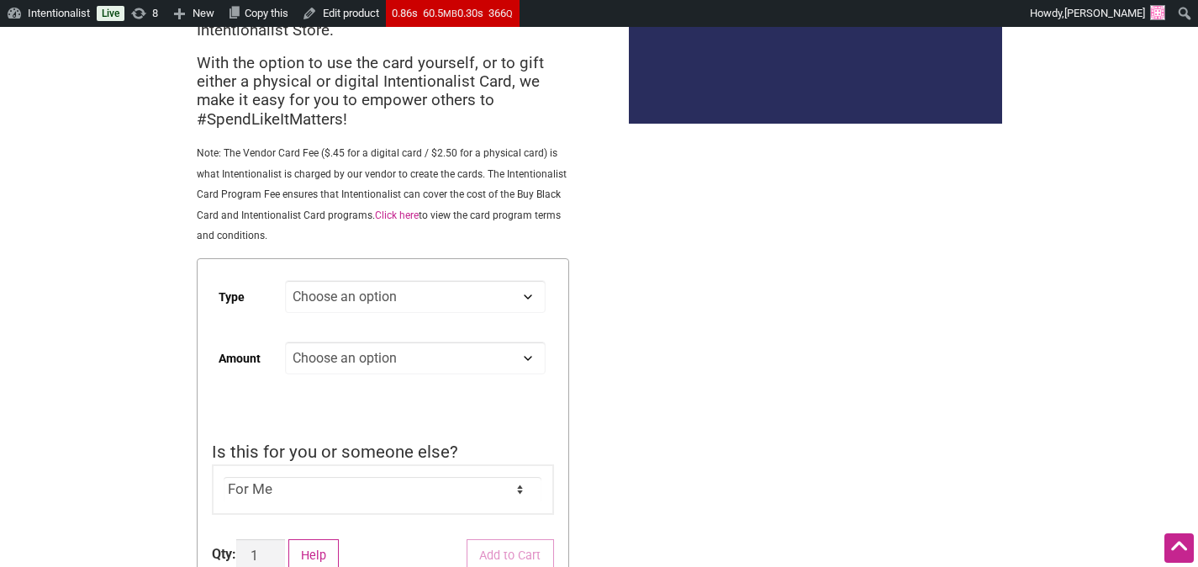
scroll to position [311, 0]
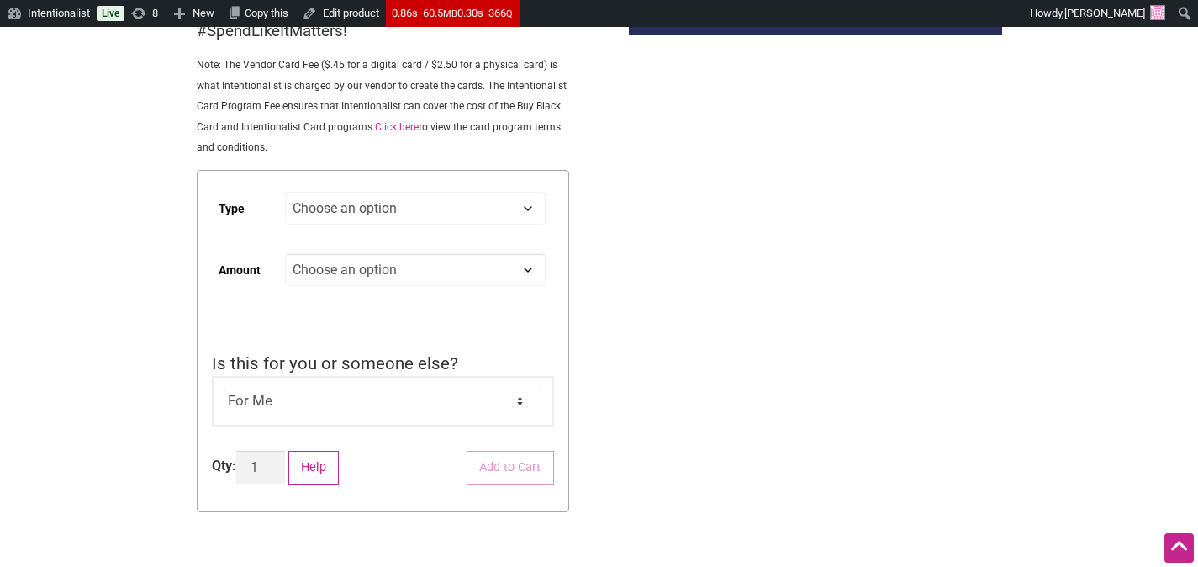
click at [511, 272] on select "Choose an option Custom 25 50 100 150 200 250 500" at bounding box center [415, 269] width 260 height 33
click at [285, 255] on select "Choose an option Custom 25 50 100 150 200 250 500" at bounding box center [415, 269] width 260 height 33
click at [620, 277] on div "Intentionalist Spend like it matters 0 Add a Business Map Blog Store Offers Int…" at bounding box center [599, 360] width 1177 height 1289
click at [515, 209] on select "Choose an option Digital Physical" at bounding box center [415, 208] width 260 height 33
click at [512, 402] on select "For Me For Someone Else" at bounding box center [383, 400] width 318 height 25
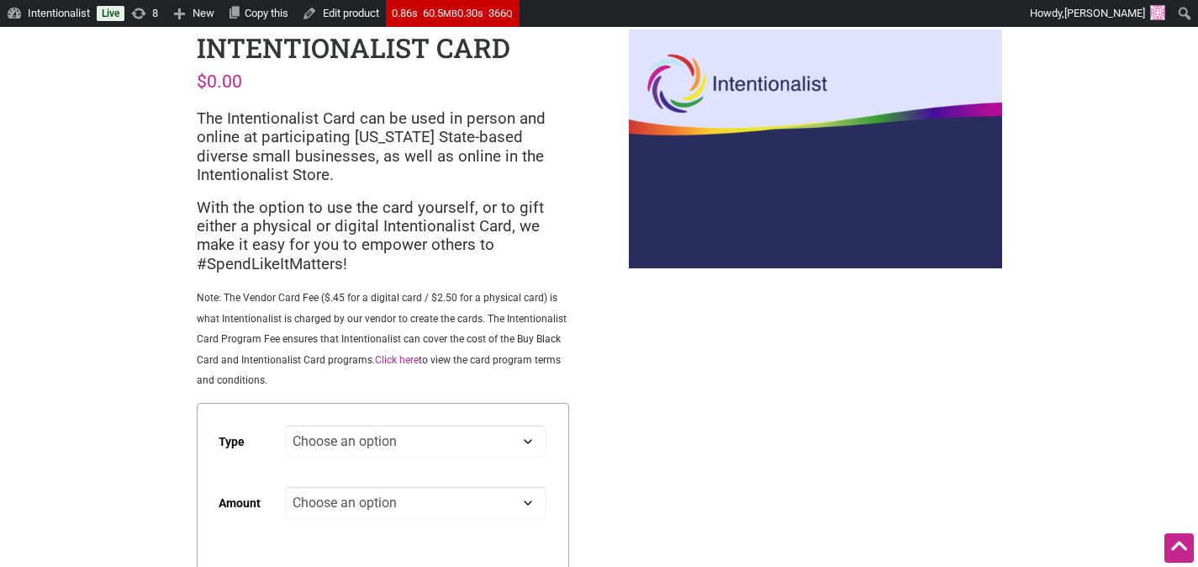
scroll to position [0, 0]
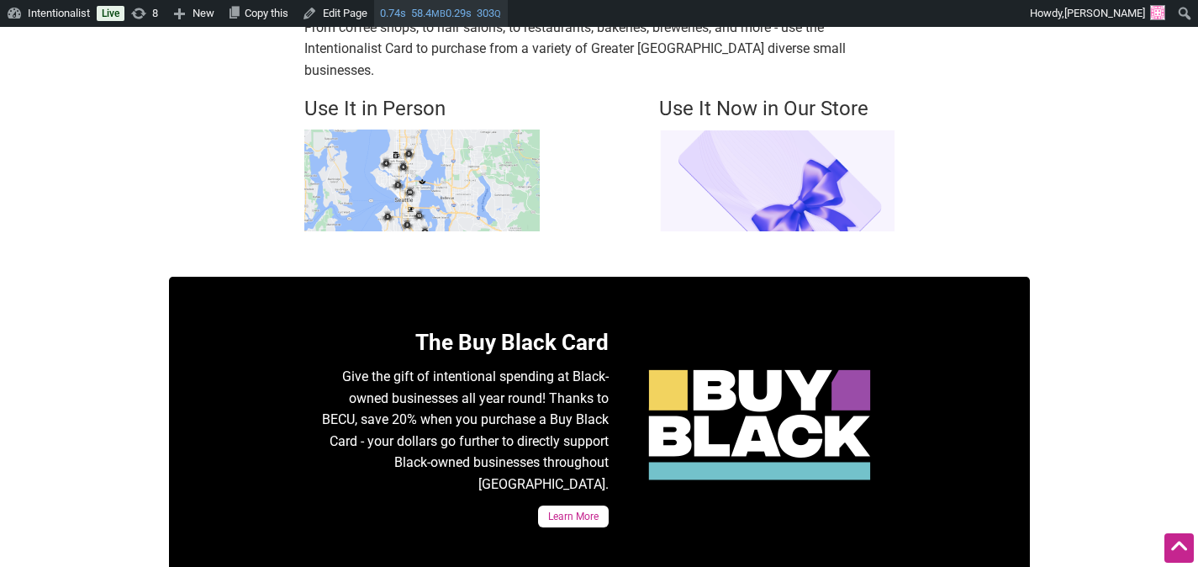
scroll to position [542, 0]
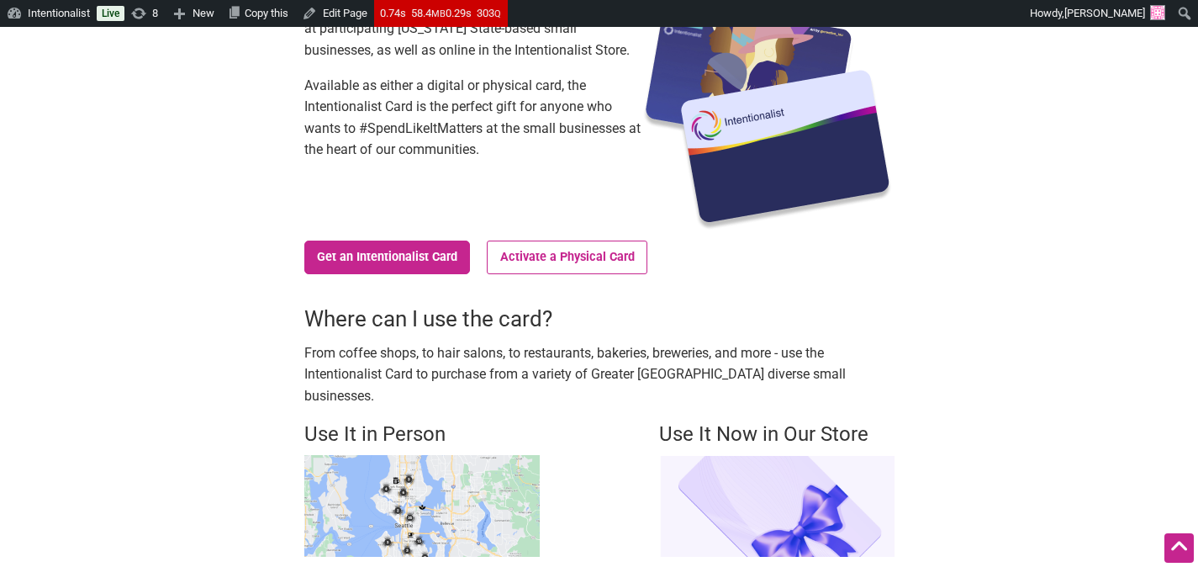
scroll to position [229, 0]
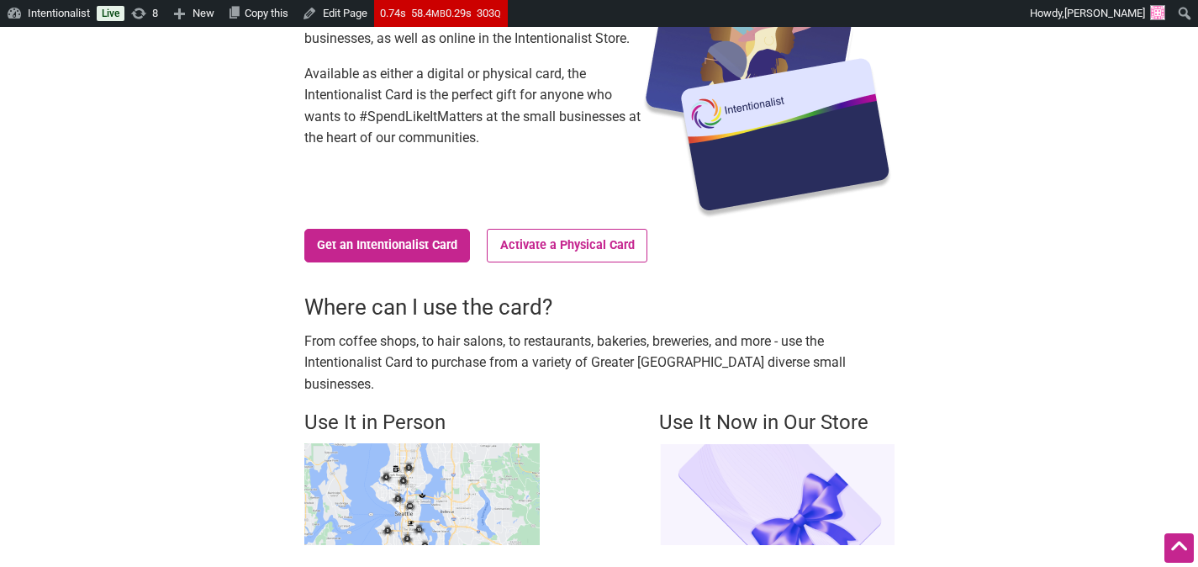
click at [414, 456] on img at bounding box center [421, 494] width 235 height 102
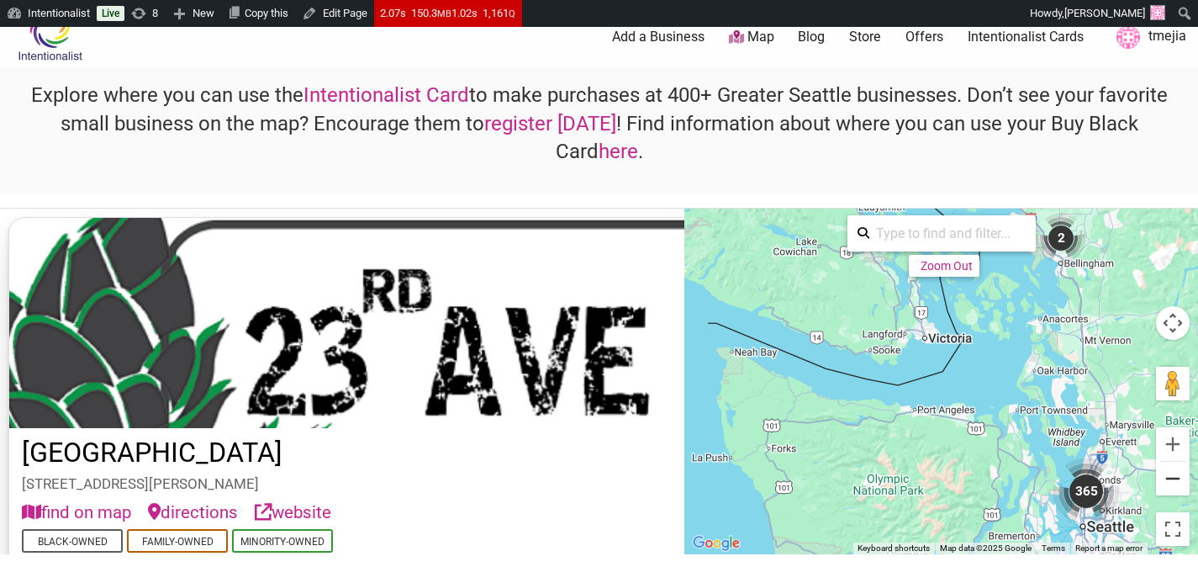
click at [1171, 495] on button "Zoom out" at bounding box center [1173, 479] width 34 height 34
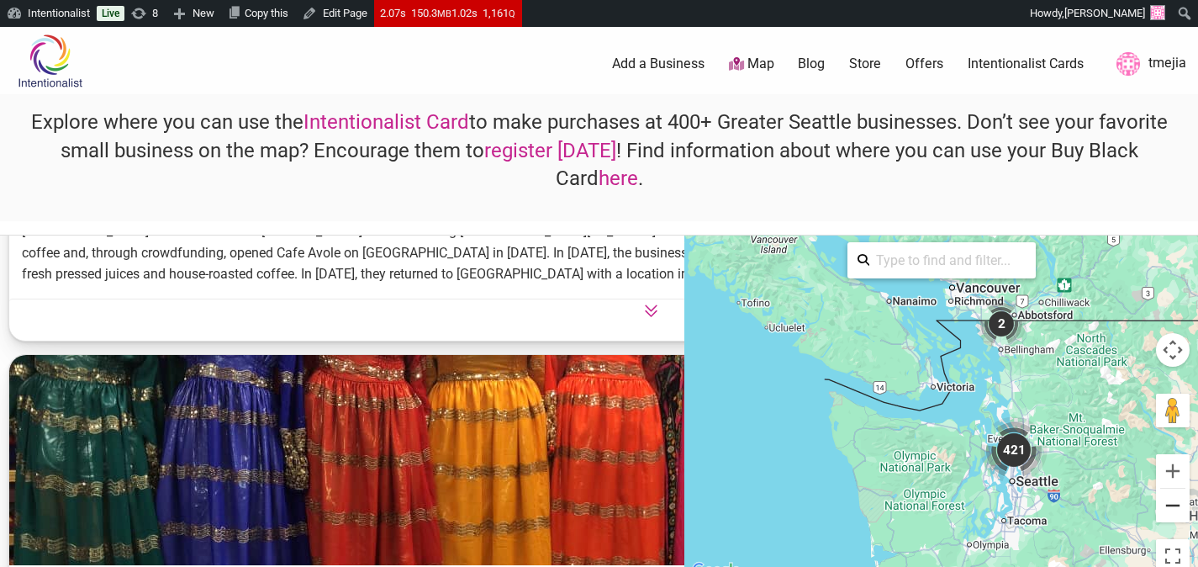
scroll to position [5048, 0]
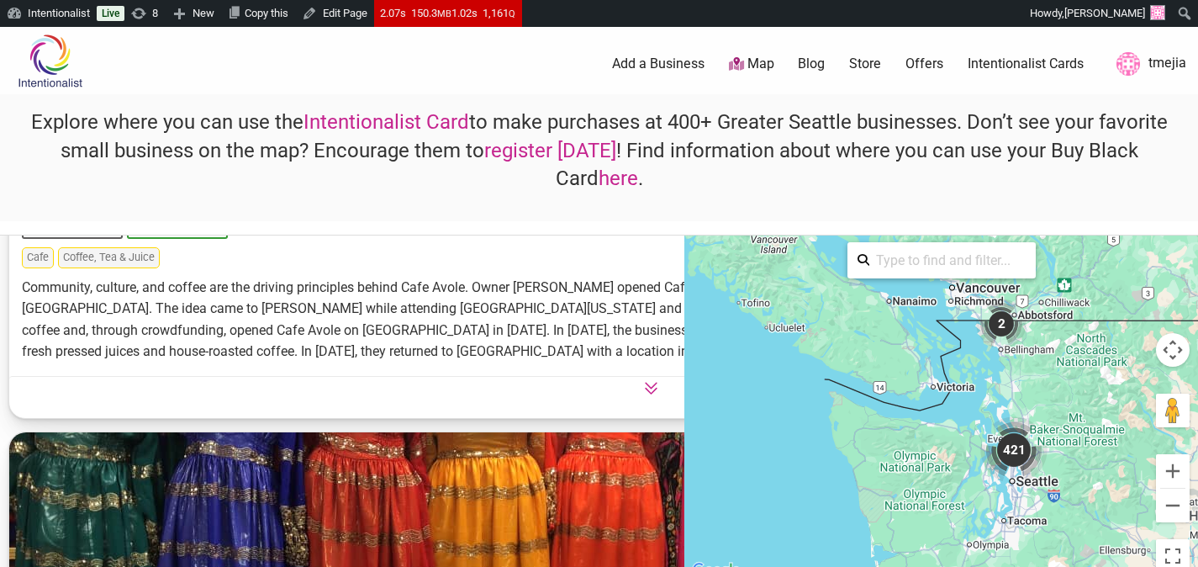
click at [1017, 456] on div "421" at bounding box center [1013, 449] width 67 height 67
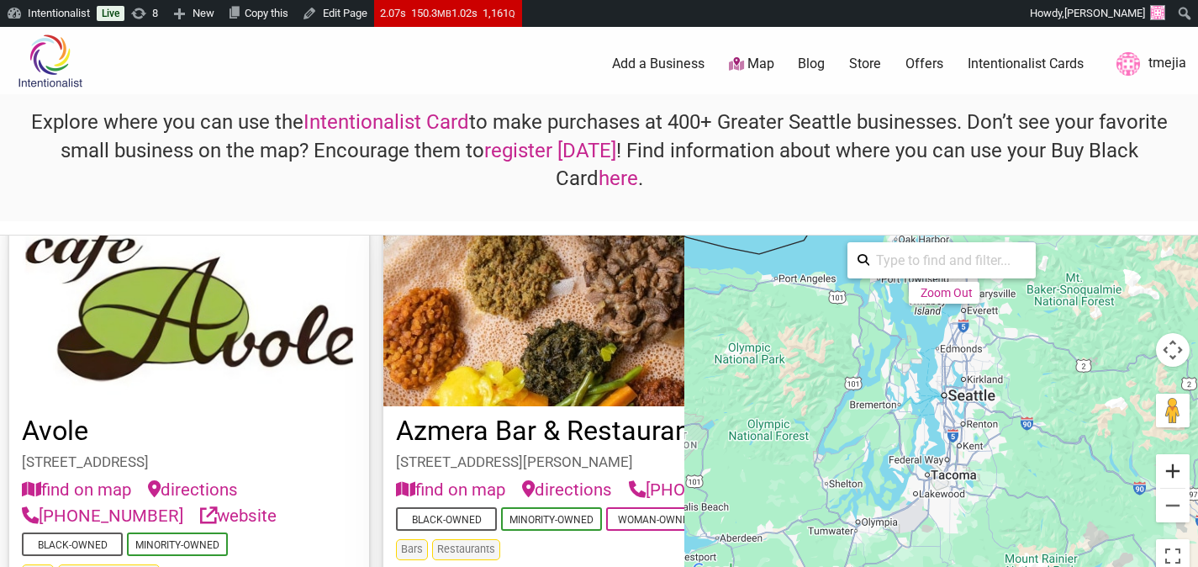
click at [1173, 468] on button "Zoom in" at bounding box center [1173, 471] width 34 height 34
click at [1174, 468] on button "Zoom in" at bounding box center [1173, 471] width 34 height 34
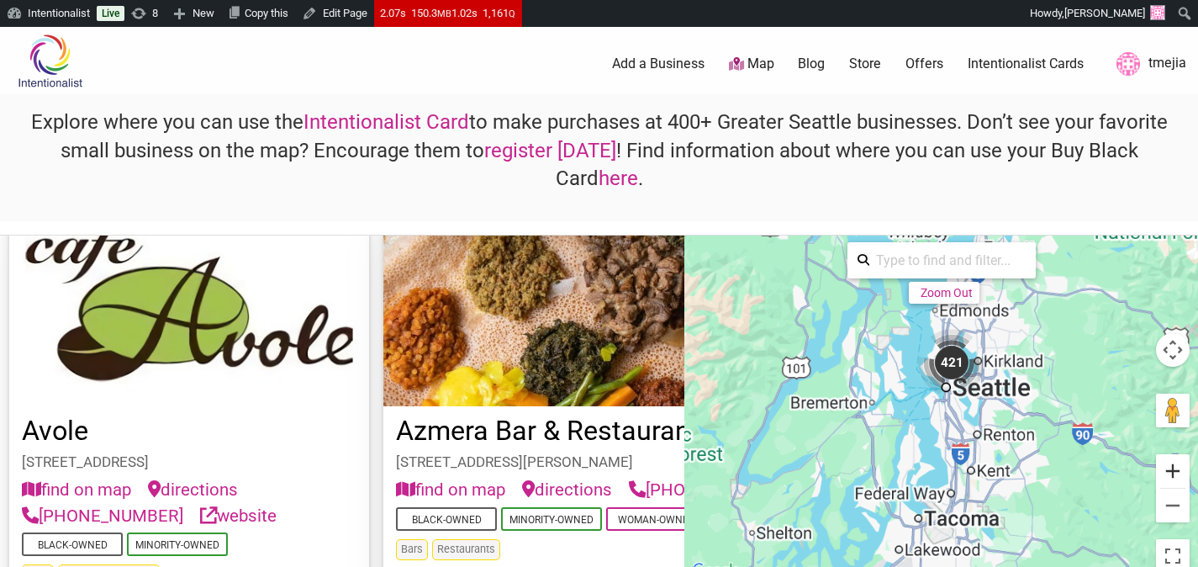
click at [1174, 468] on button "Zoom in" at bounding box center [1173, 471] width 34 height 34
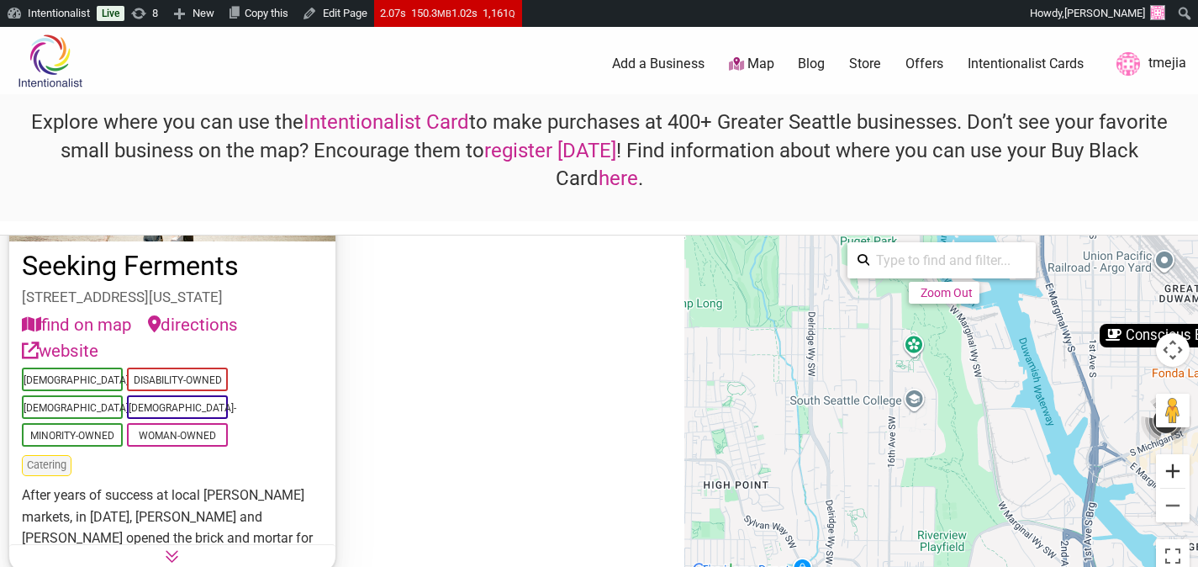
scroll to position [768, 0]
click at [1178, 514] on button "Zoom out" at bounding box center [1173, 506] width 34 height 34
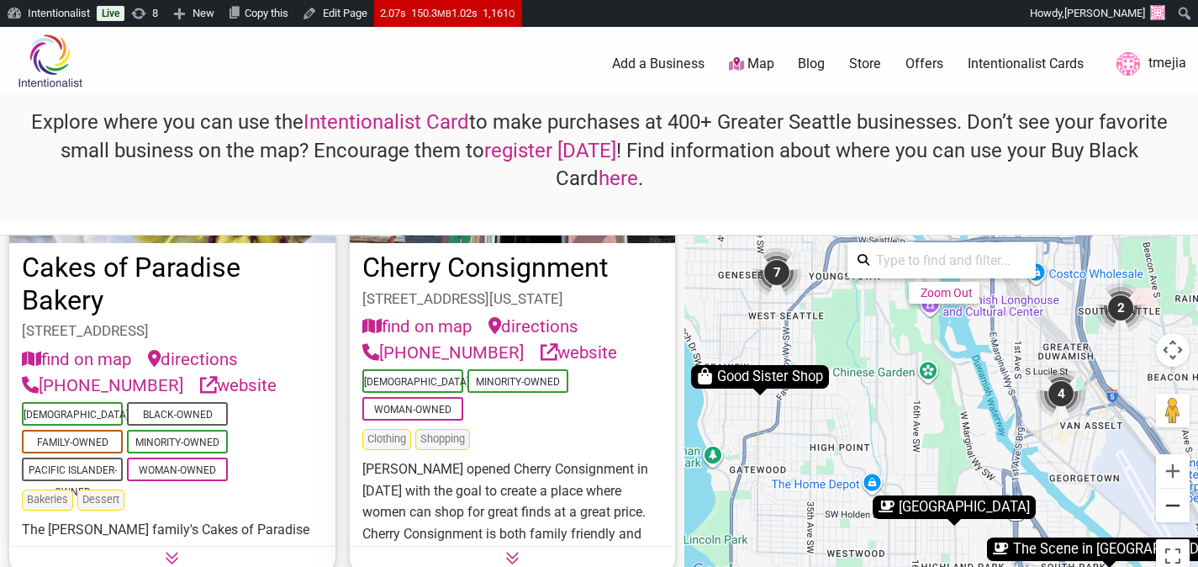
scroll to position [3541, 0]
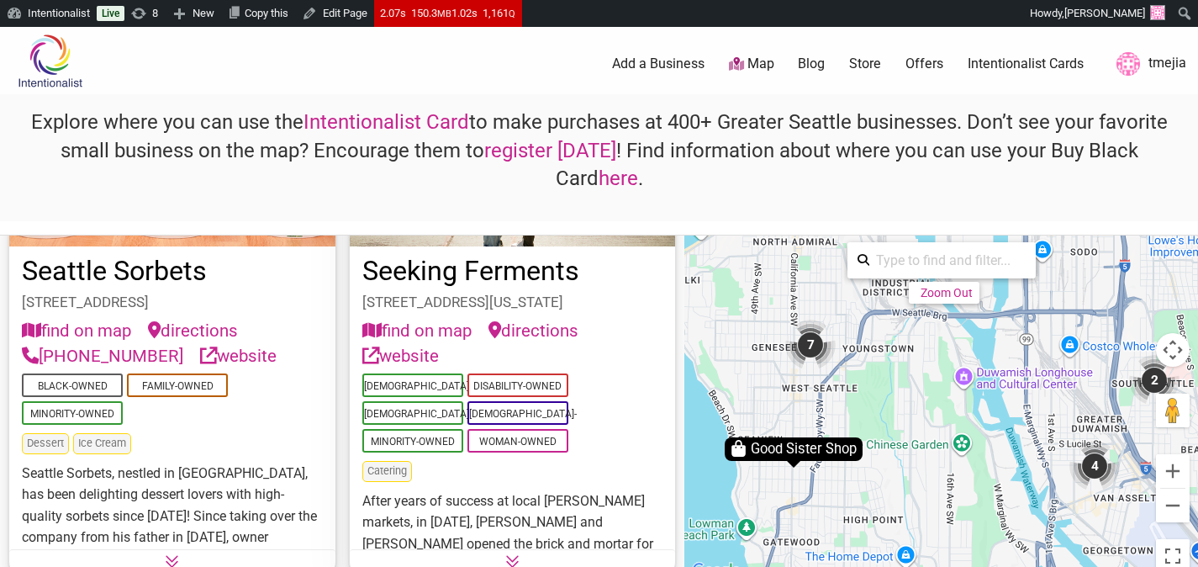
drag, startPoint x: 925, startPoint y: 430, endPoint x: 985, endPoint y: 494, distance: 87.5
click at [957, 496] on div "To navigate, press the arrow keys. To activate drag with keyboard, press Alt + …" at bounding box center [941, 408] width 514 height 346
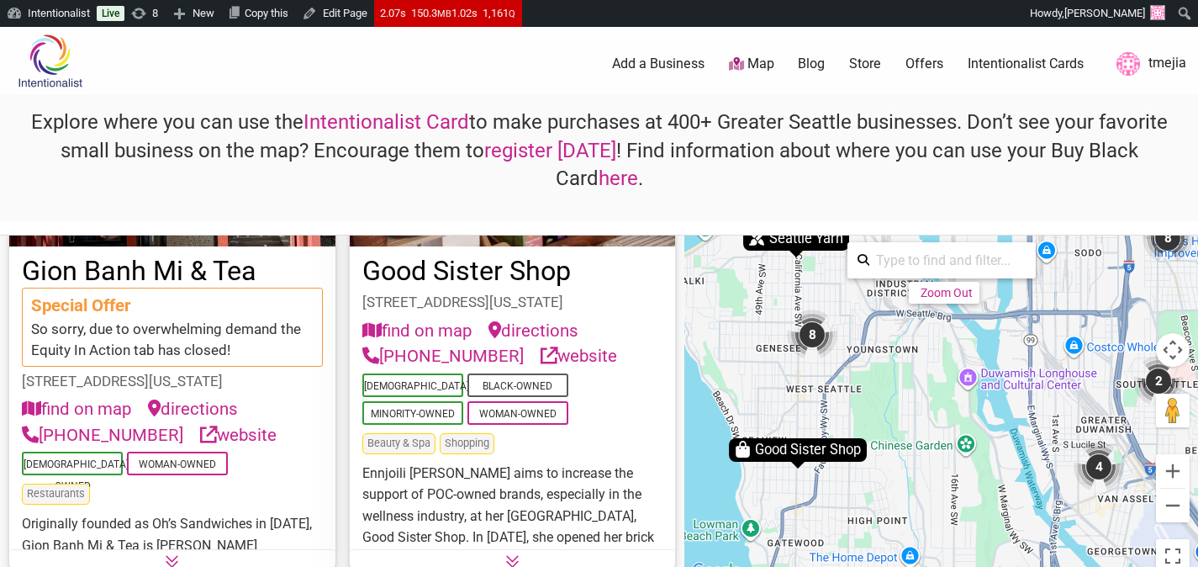
scroll to position [5759, 0]
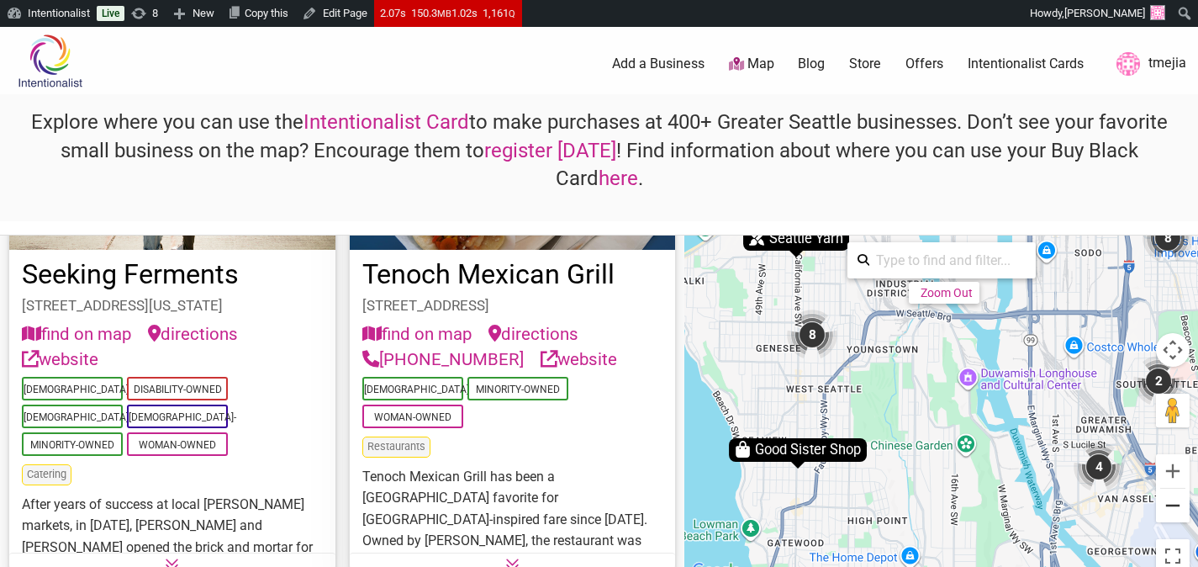
click at [1171, 512] on button "Zoom out" at bounding box center [1173, 506] width 34 height 34
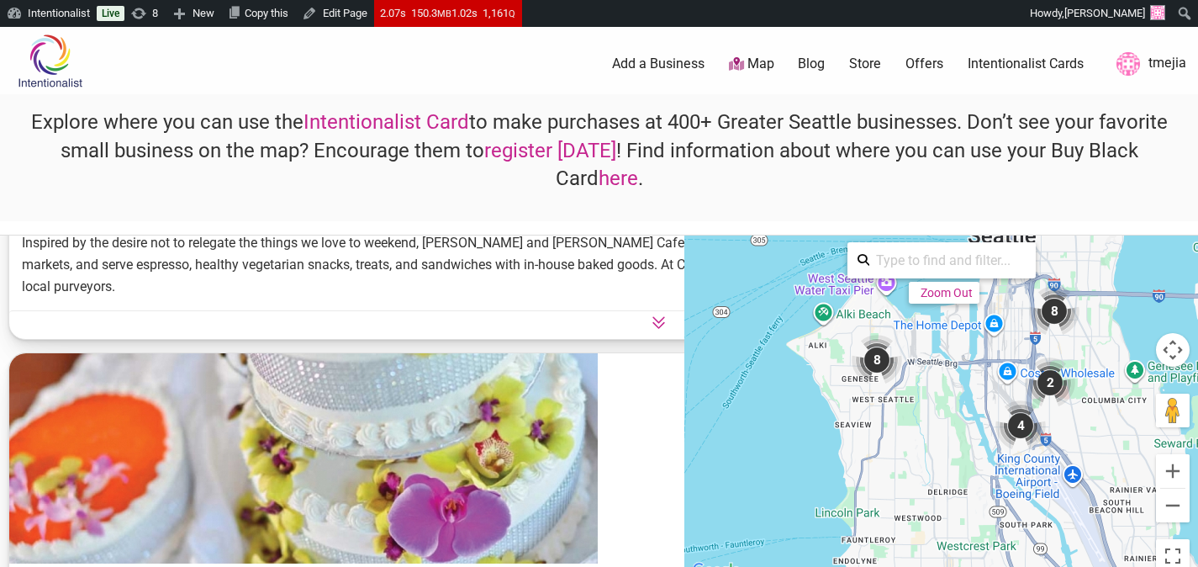
drag, startPoint x: 984, startPoint y: 343, endPoint x: 974, endPoint y: 395, distance: 53.1
click at [962, 413] on div "To navigate, press the arrow keys. To activate drag with keyboard, press Alt + …" at bounding box center [941, 408] width 514 height 346
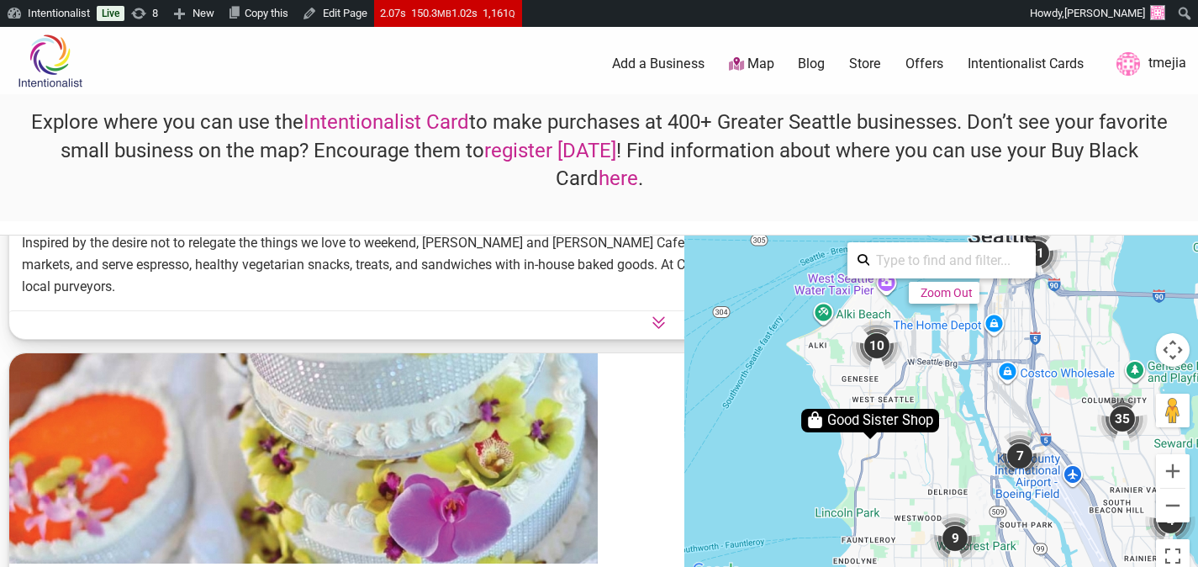
scroll to position [28492, 0]
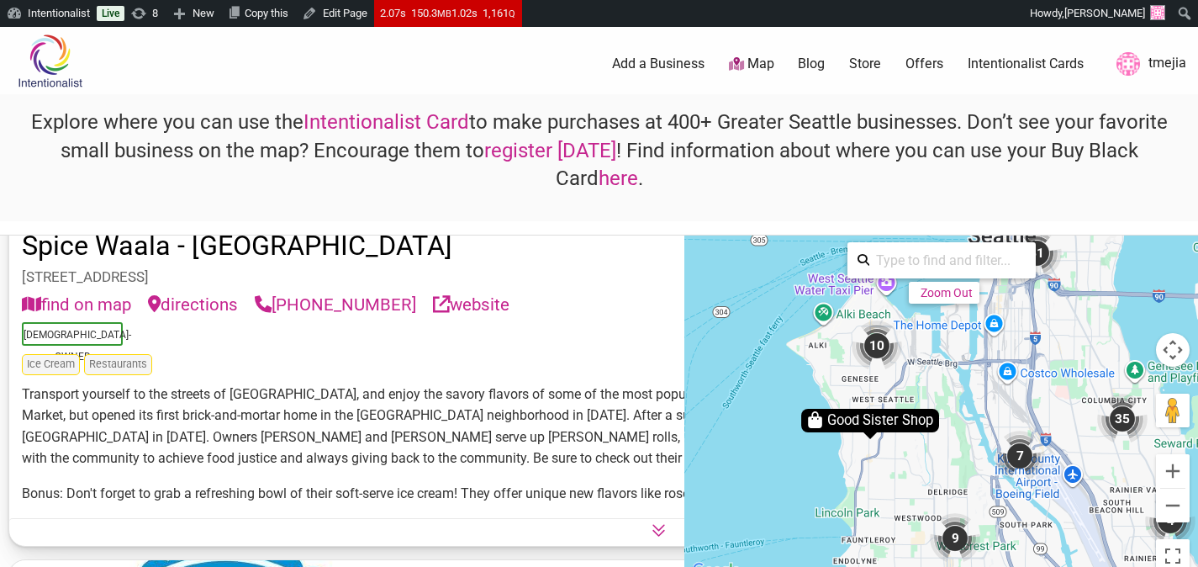
drag, startPoint x: 972, startPoint y: 367, endPoint x: 976, endPoint y: 414, distance: 47.3
click at [972, 432] on div "To navigate, press the arrow keys. To activate drag with keyboard, press Alt + …" at bounding box center [941, 408] width 514 height 346
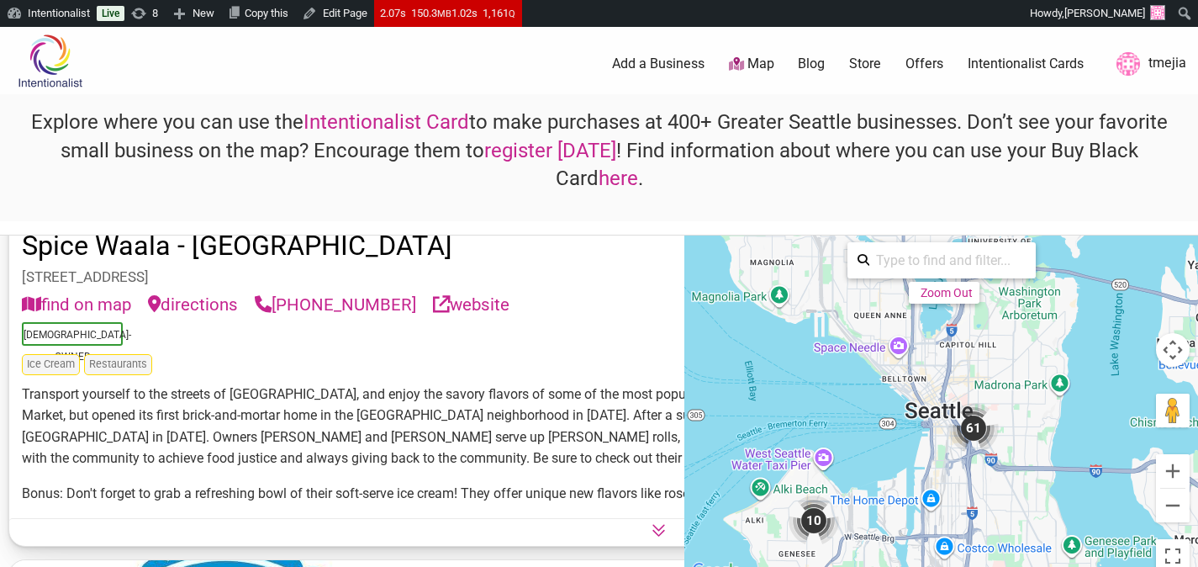
drag, startPoint x: 1003, startPoint y: 338, endPoint x: 940, endPoint y: 513, distance: 185.9
click at [940, 513] on div "To navigate, press the arrow keys. To activate drag with keyboard, press Alt + …" at bounding box center [941, 408] width 514 height 346
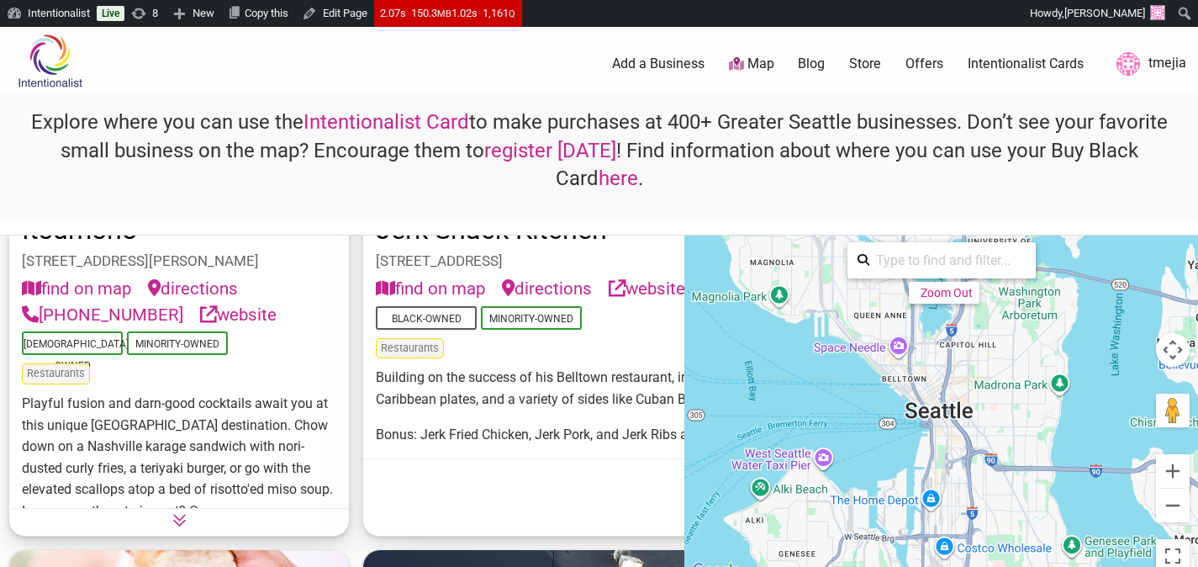
scroll to position [47788, 0]
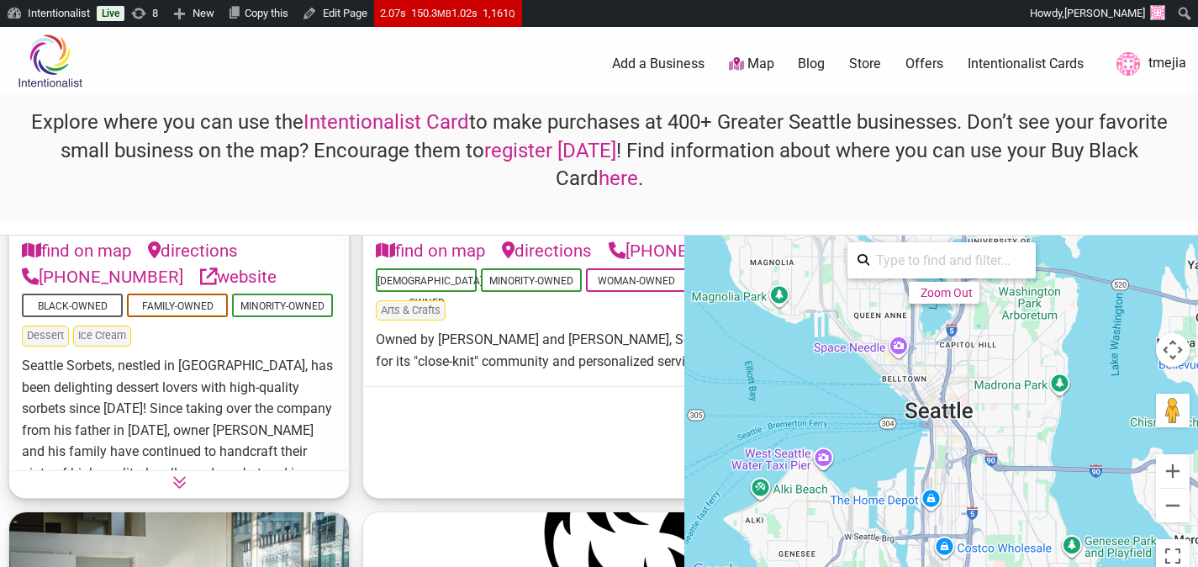
click at [974, 426] on div "To navigate, press the arrow keys. To activate drag with keyboard, press Alt + …" at bounding box center [941, 408] width 514 height 346
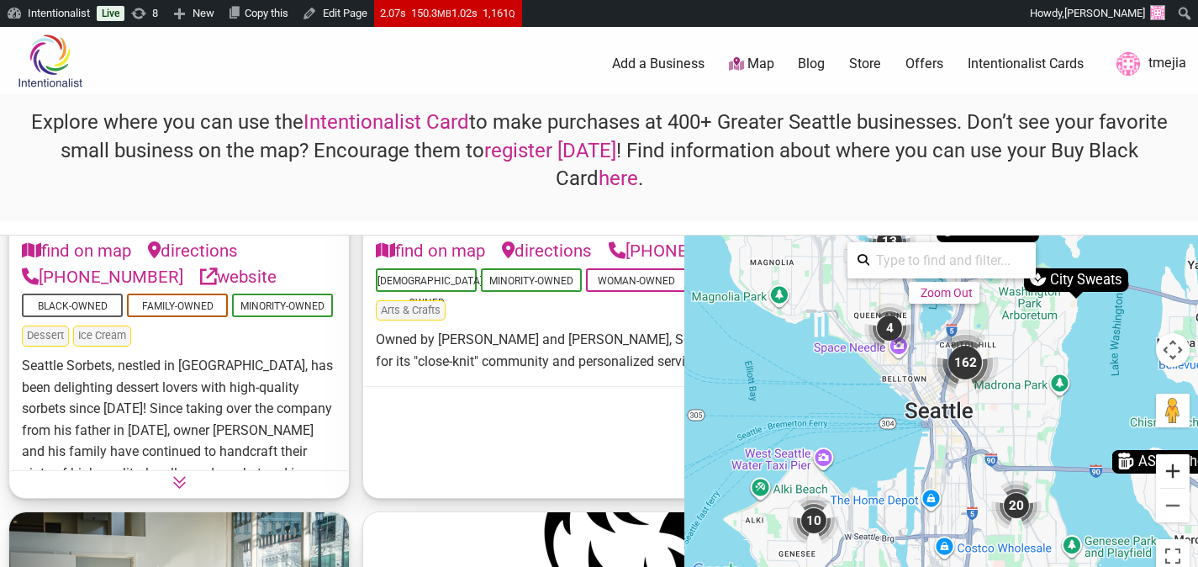
click at [1178, 464] on button "Zoom in" at bounding box center [1173, 471] width 34 height 34
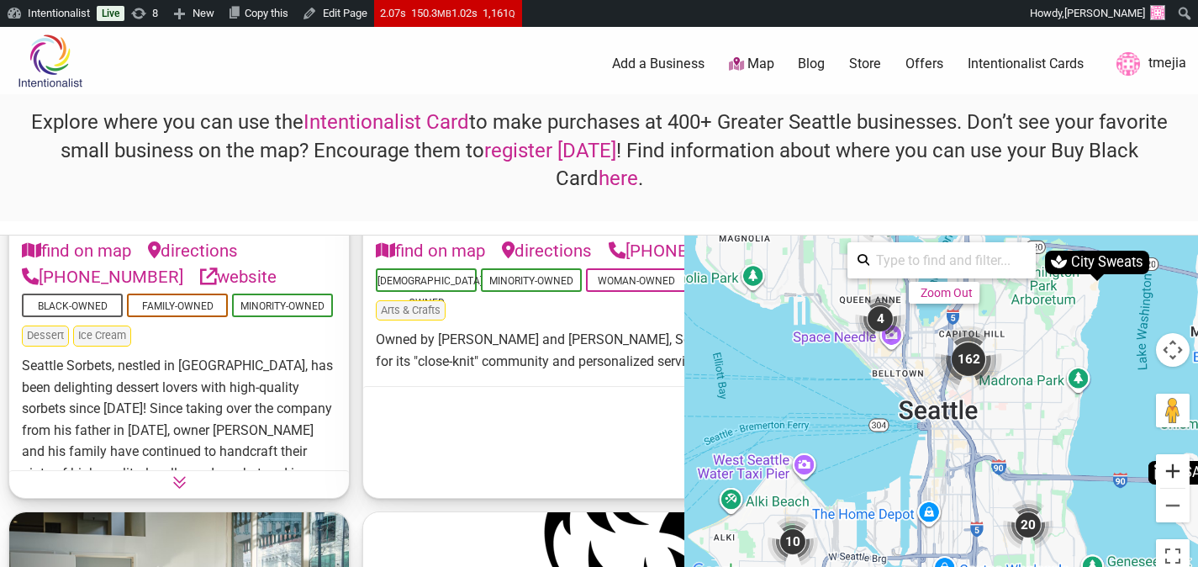
click at [1174, 468] on button "Zoom in" at bounding box center [1173, 471] width 34 height 34
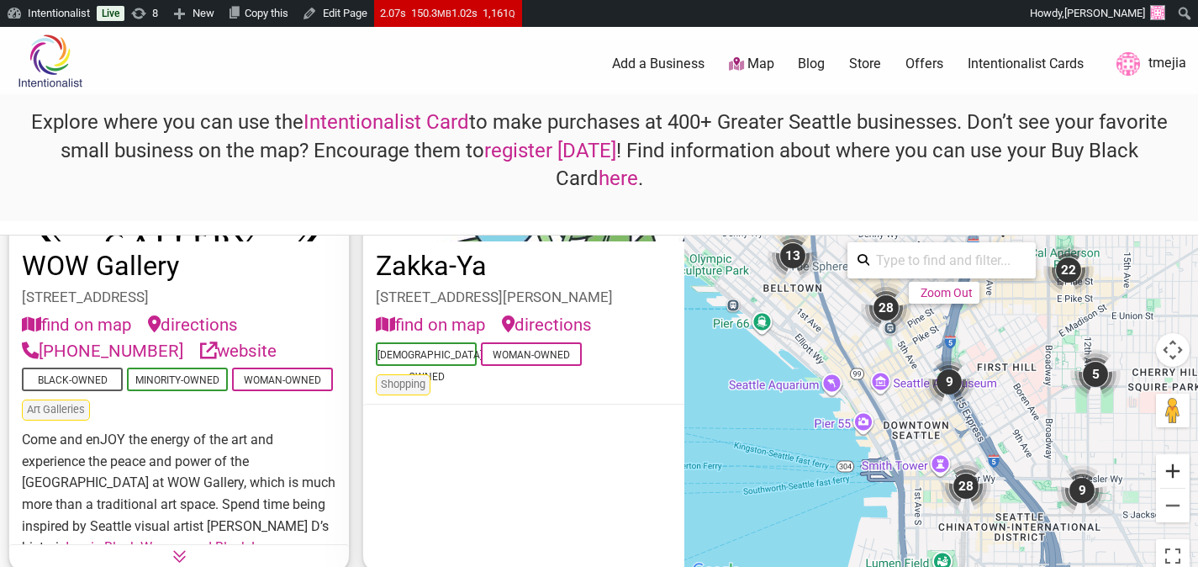
scroll to position [31150, 0]
click at [965, 488] on div "28" at bounding box center [966, 486] width 50 height 50
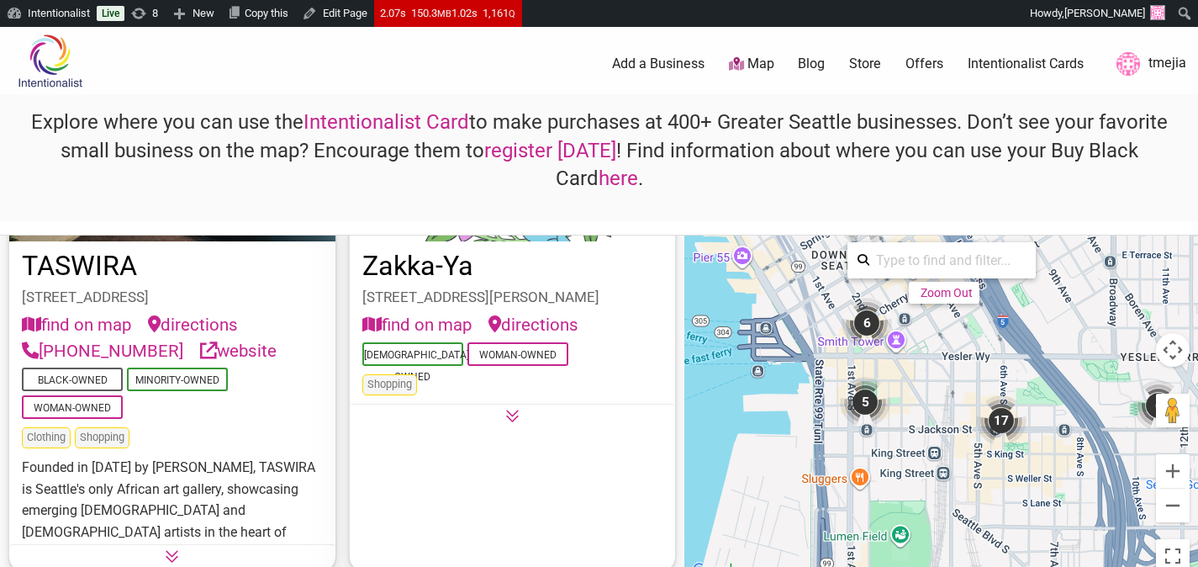
scroll to position [9641, 0]
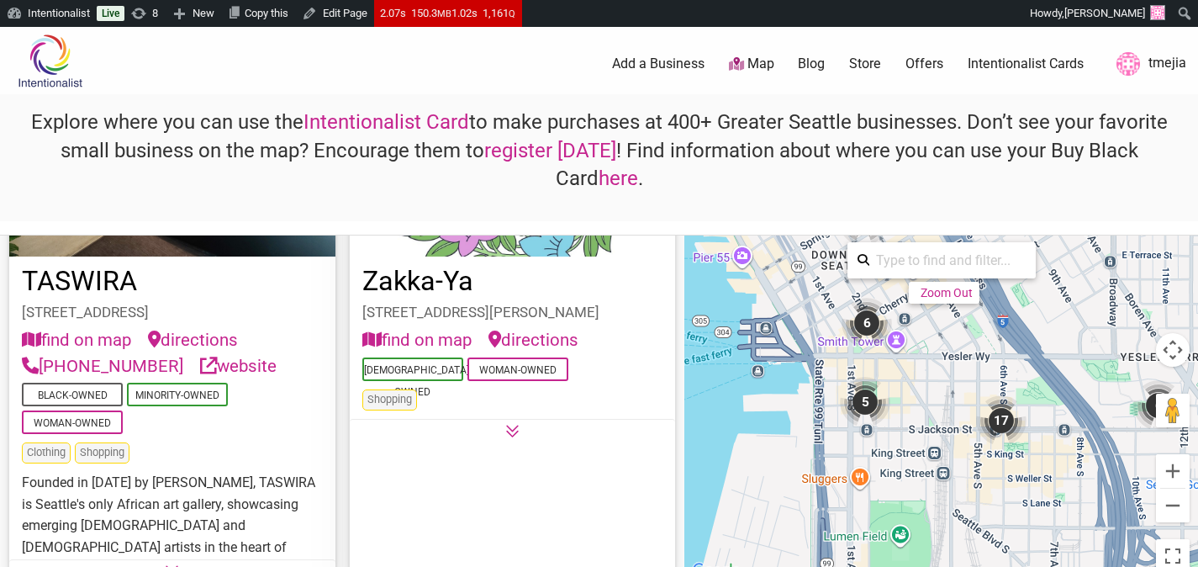
click at [868, 411] on div "5" at bounding box center [865, 402] width 50 height 50
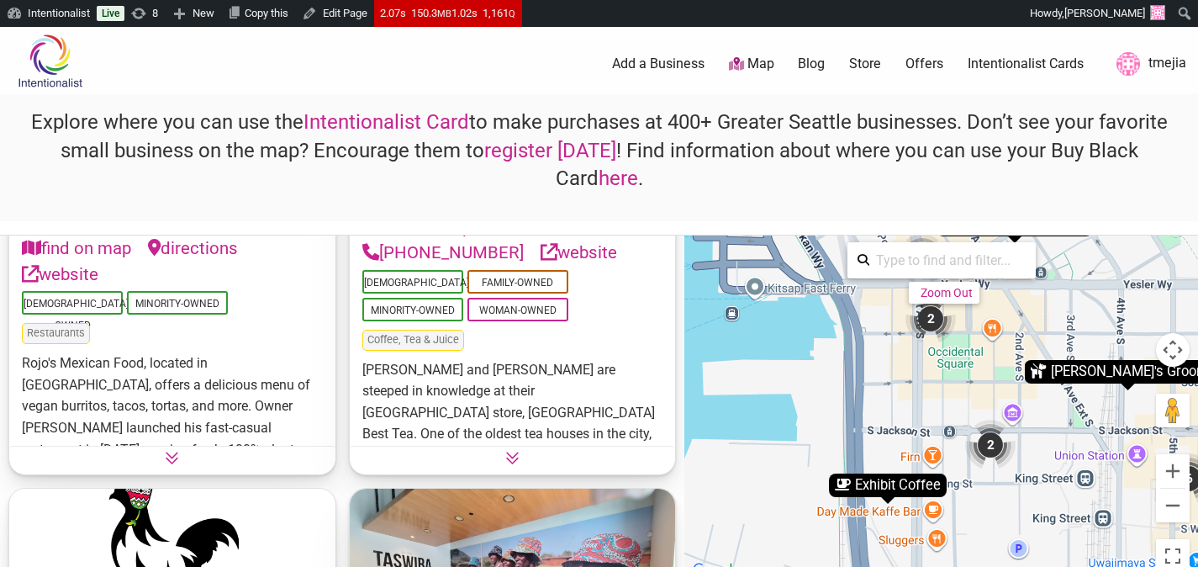
scroll to position [3709, 0]
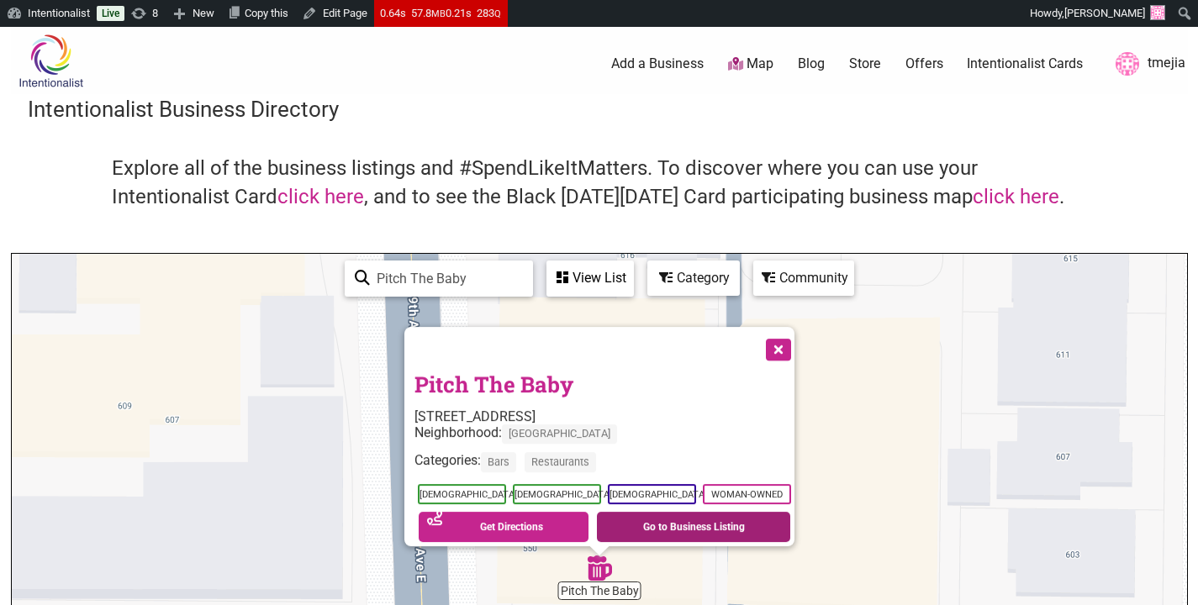
click at [670, 526] on link "Go to Business Listing" at bounding box center [693, 527] width 193 height 30
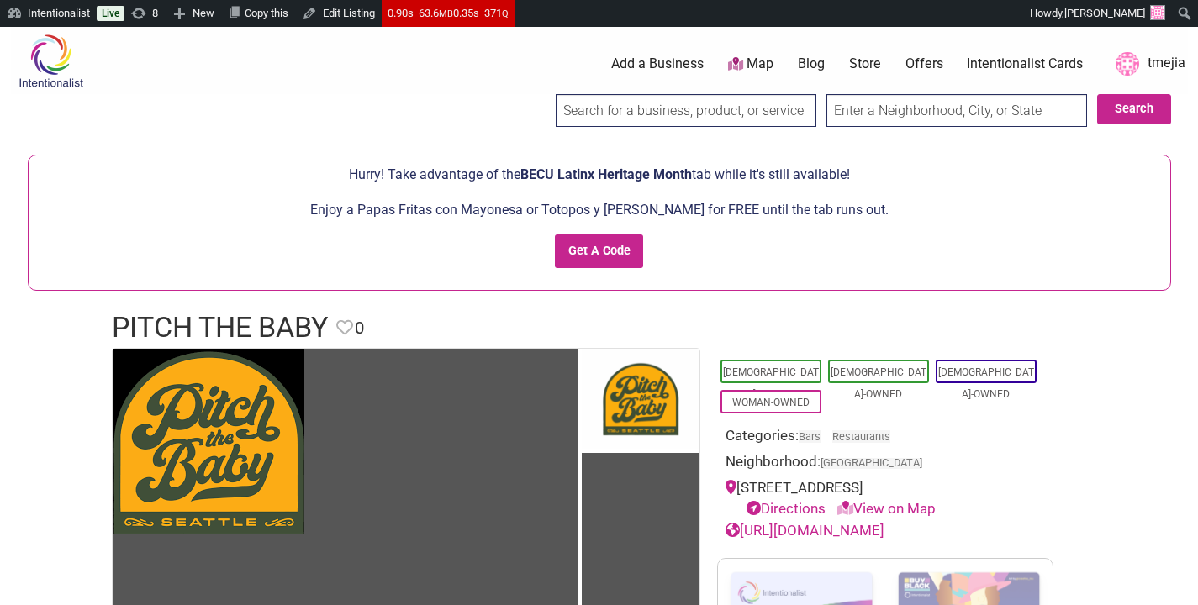
click at [906, 62] on link "Offers" at bounding box center [925, 64] width 38 height 18
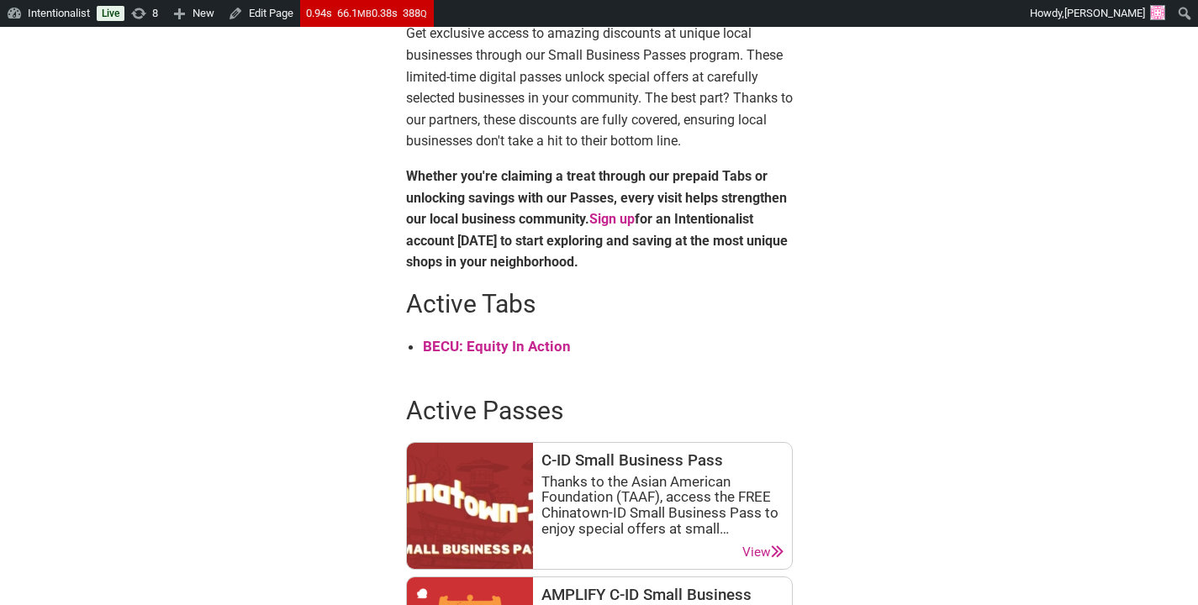
scroll to position [532, 0]
click at [473, 355] on strong "BECU: Equity In Action" at bounding box center [497, 346] width 148 height 17
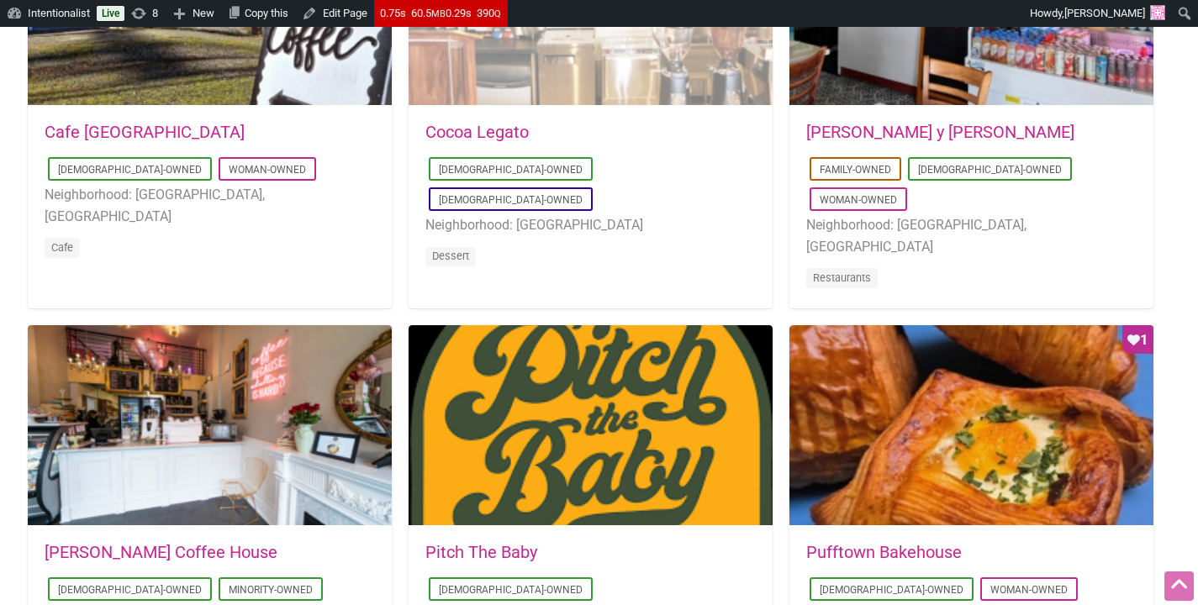
scroll to position [1319, 0]
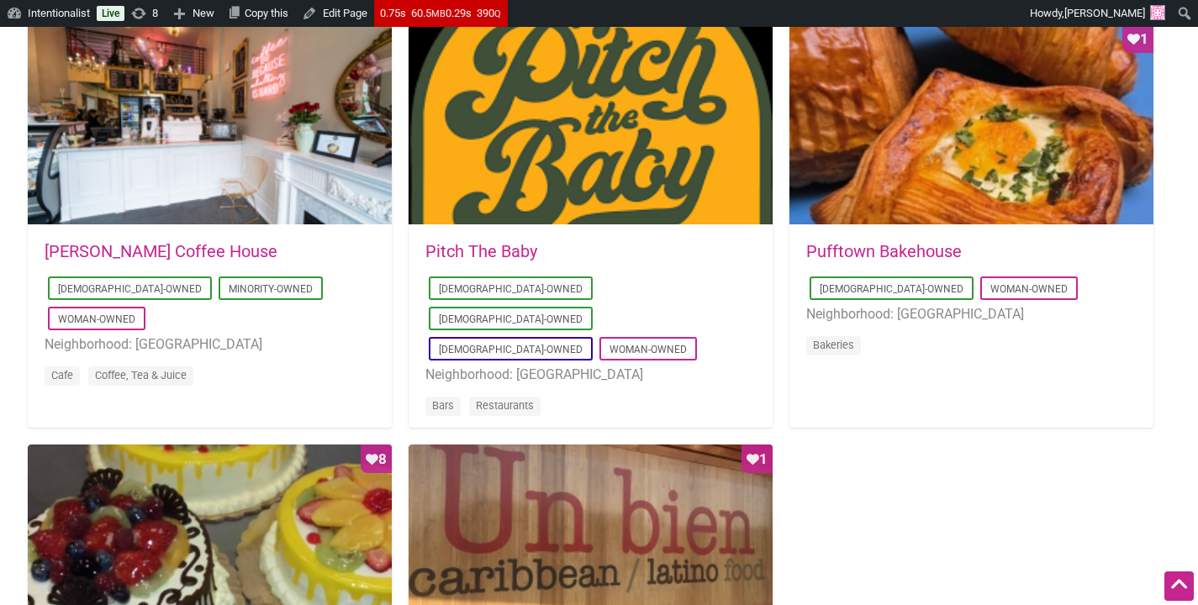
click at [900, 252] on link "Pufftown Bakehouse" at bounding box center [884, 251] width 156 height 20
